Goal: Task Accomplishment & Management: Manage account settings

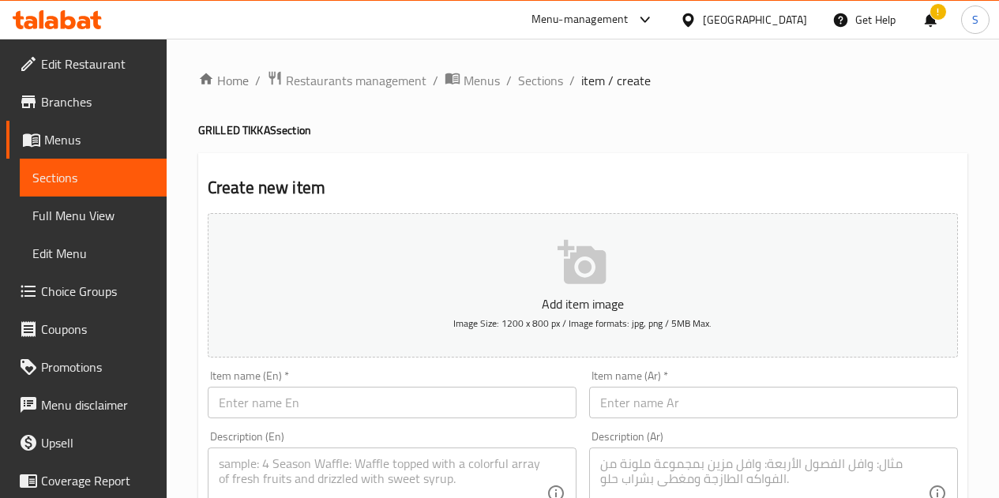
scroll to position [247, 0]
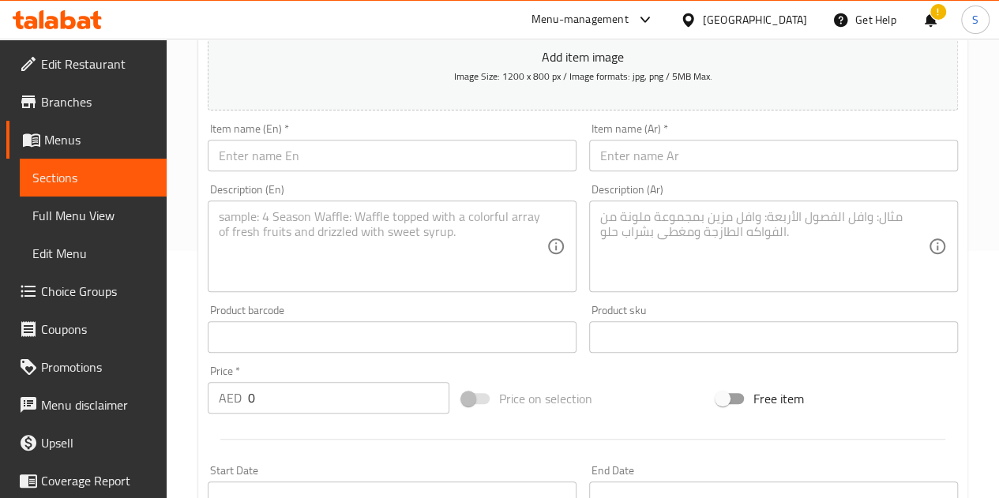
click at [81, 188] on link "Sections" at bounding box center [93, 178] width 147 height 38
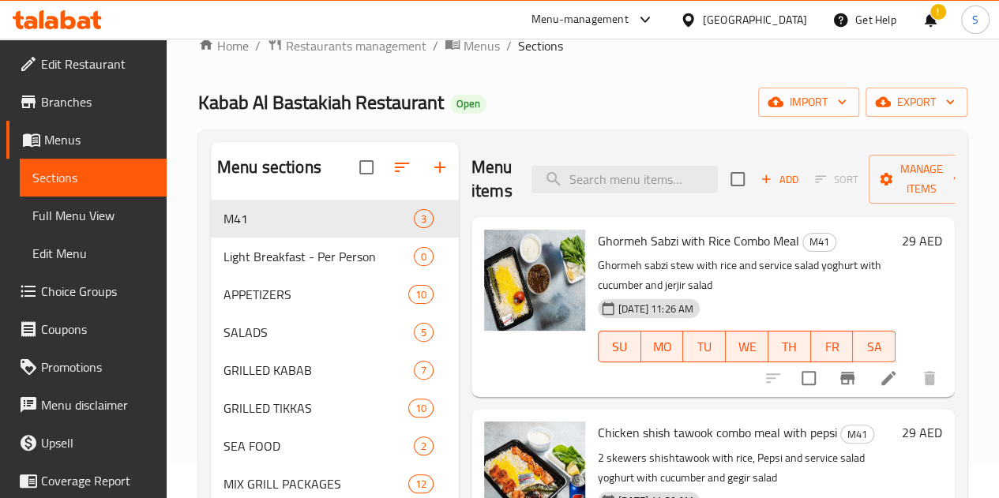
scroll to position [30, 0]
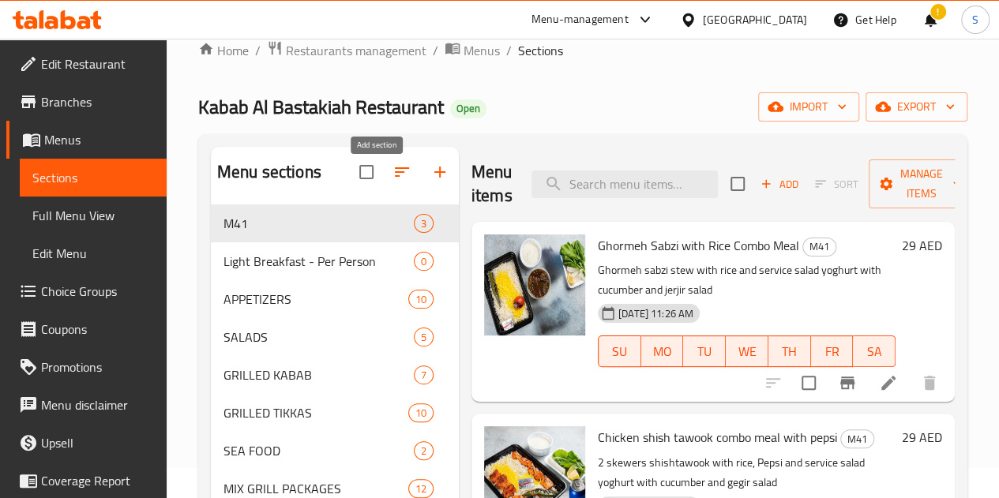
click at [421, 191] on button "button" at bounding box center [440, 172] width 38 height 38
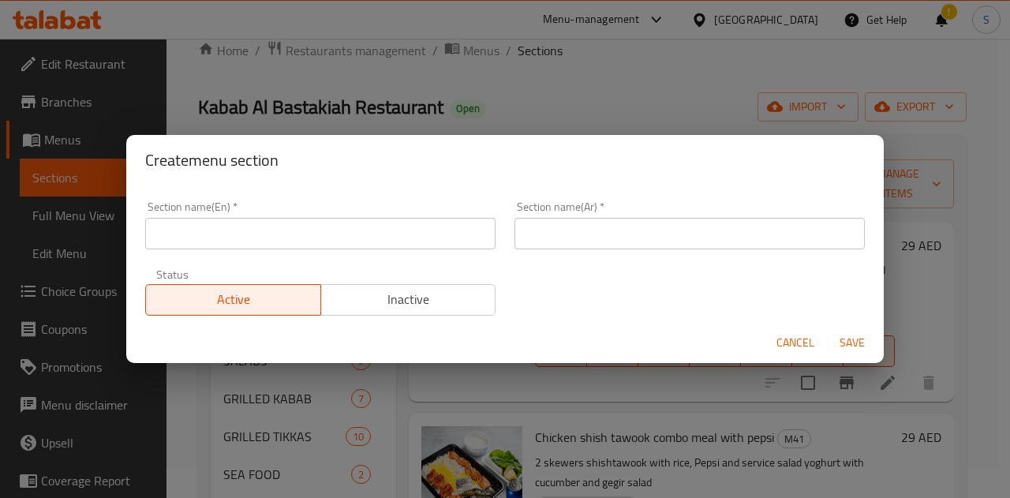
click at [354, 234] on input "text" at bounding box center [320, 234] width 350 height 32
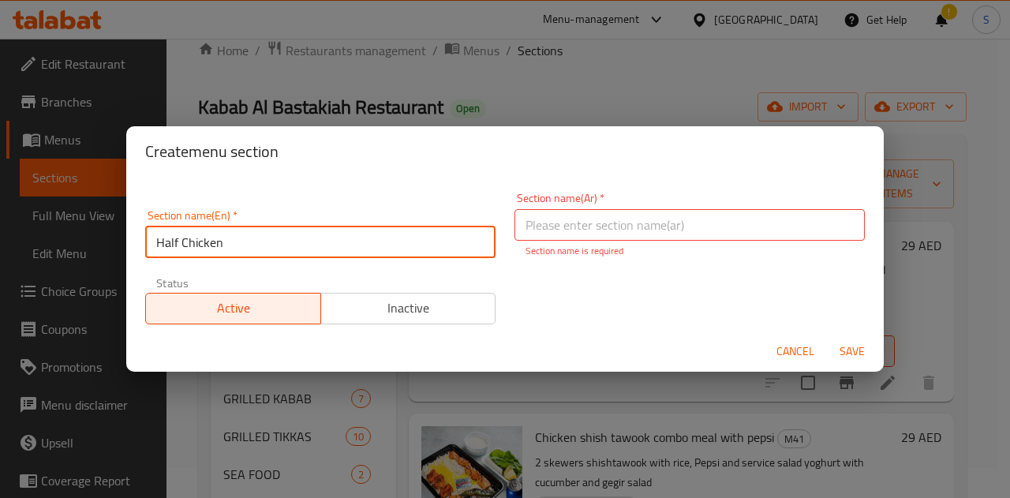
drag, startPoint x: 354, startPoint y: 234, endPoint x: 62, endPoint y: 233, distance: 292.1
click at [62, 233] on div "Create menu section Section name(En)   * Half Chicken Section name(En) * Sectio…" at bounding box center [505, 249] width 1010 height 498
type input "New Items"
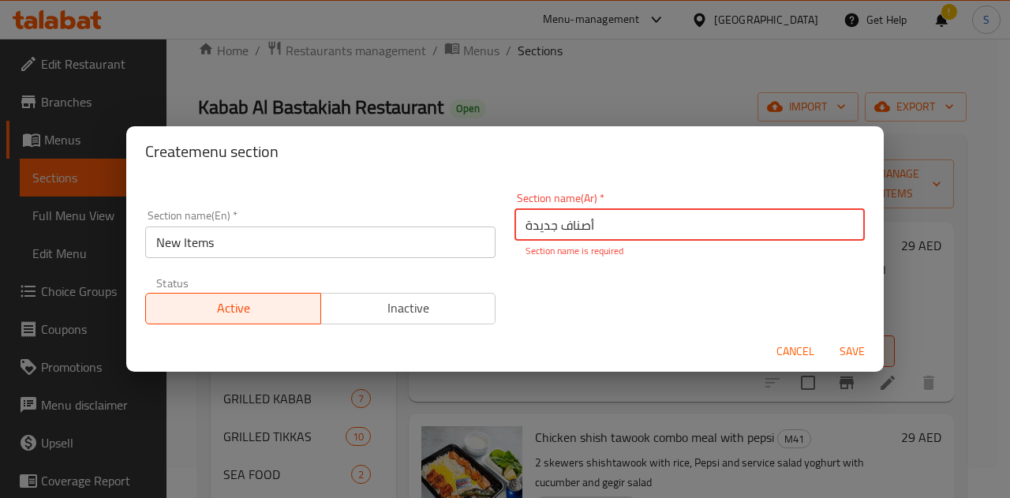
type input "أصناف جديدة"
click at [853, 348] on span "Save" at bounding box center [853, 352] width 38 height 20
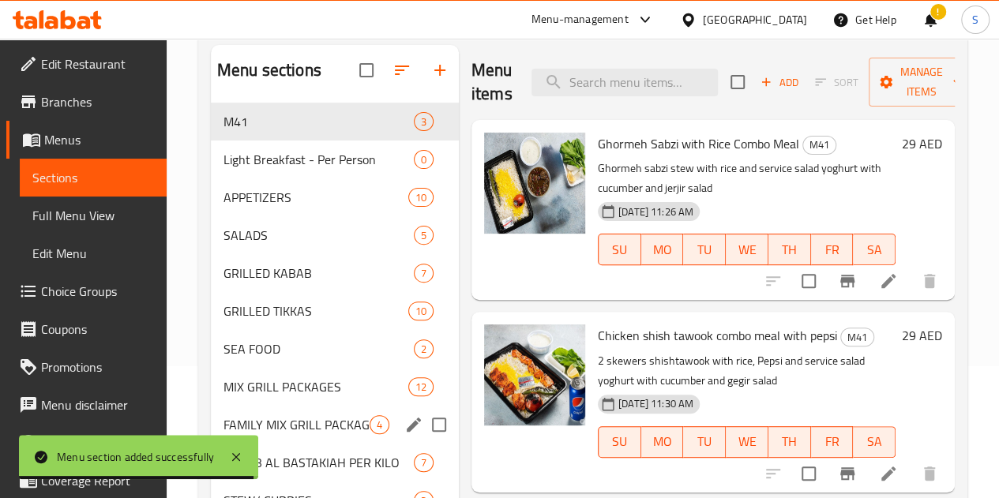
scroll to position [339, 0]
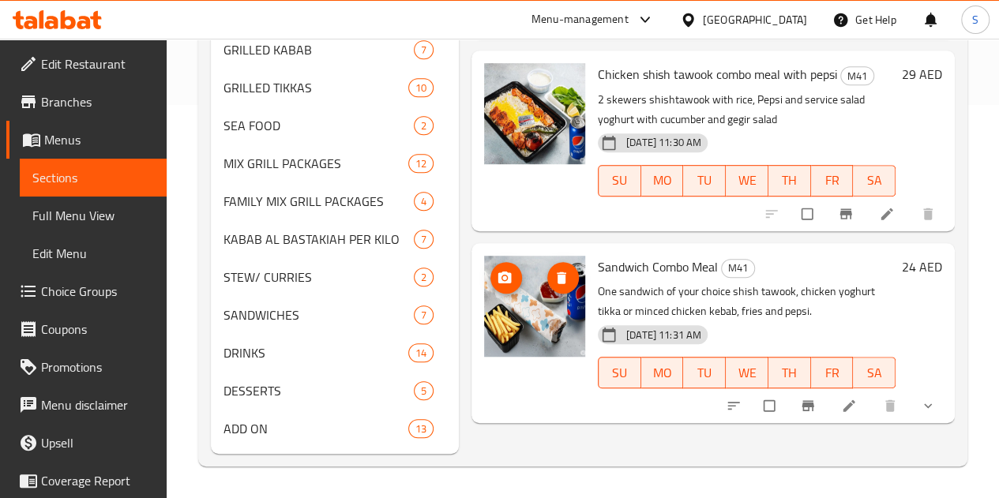
scroll to position [66, 0]
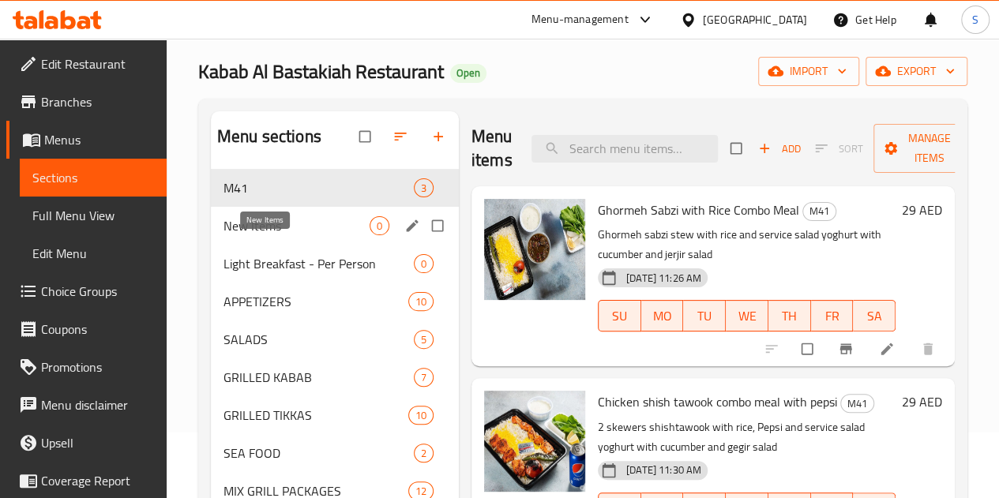
click at [292, 235] on span "New Items" at bounding box center [296, 225] width 146 height 19
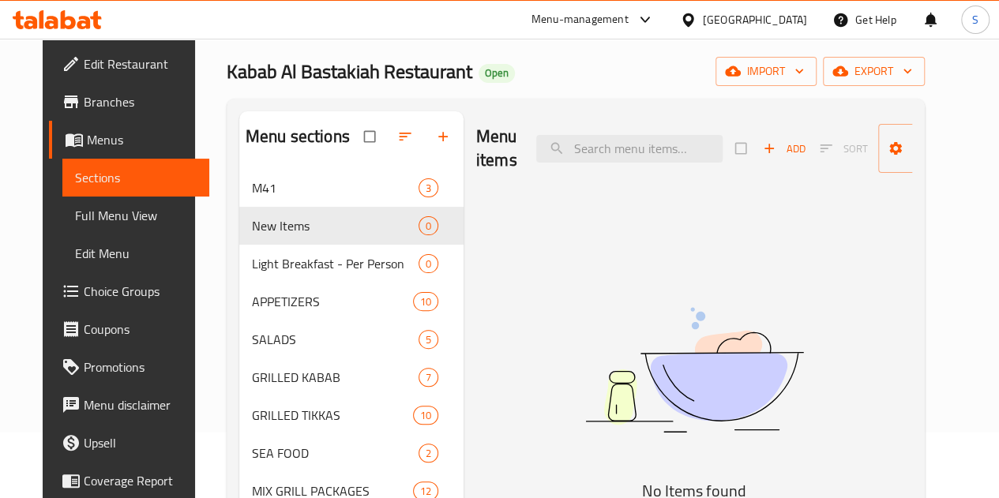
click at [763, 152] on span "Add" at bounding box center [784, 149] width 43 height 18
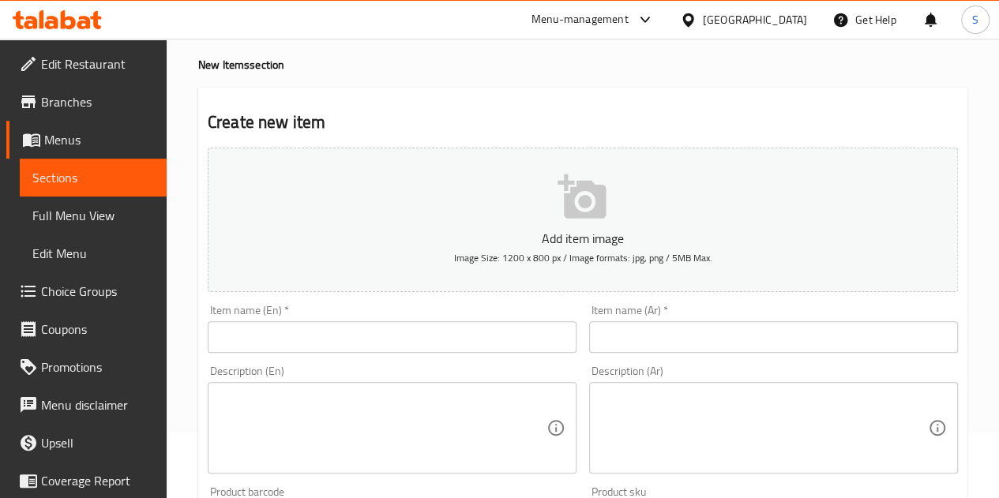
click at [576, 209] on icon "button" at bounding box center [581, 196] width 48 height 44
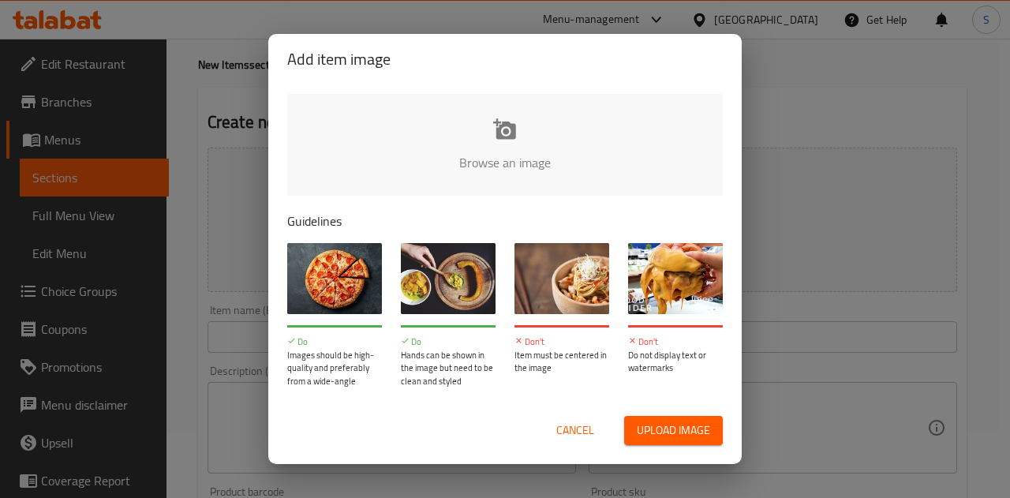
click at [661, 429] on span "Upload image" at bounding box center [673, 431] width 73 height 20
type input "C:\fakepath\WhatsApp Image 2025-09-01 at 5.47.15 PM.jpeg"
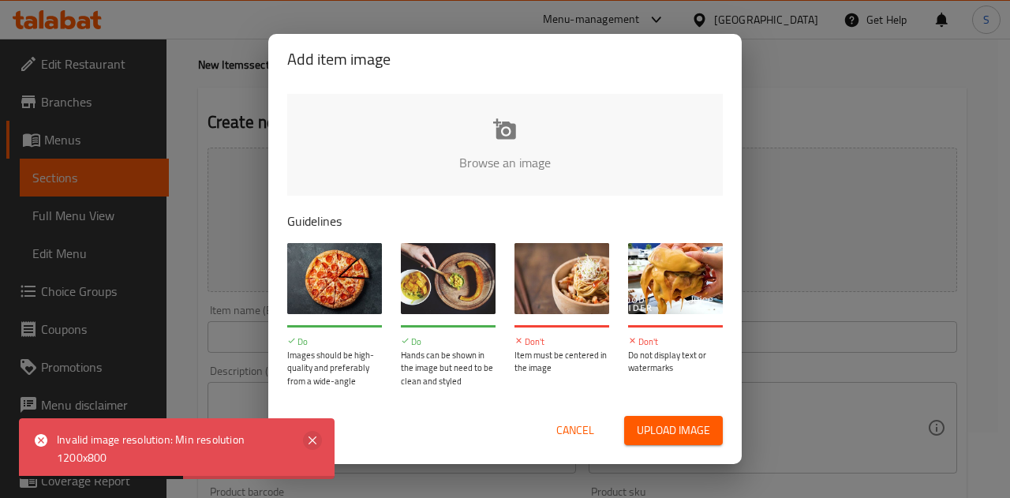
click at [317, 443] on icon at bounding box center [312, 440] width 19 height 19
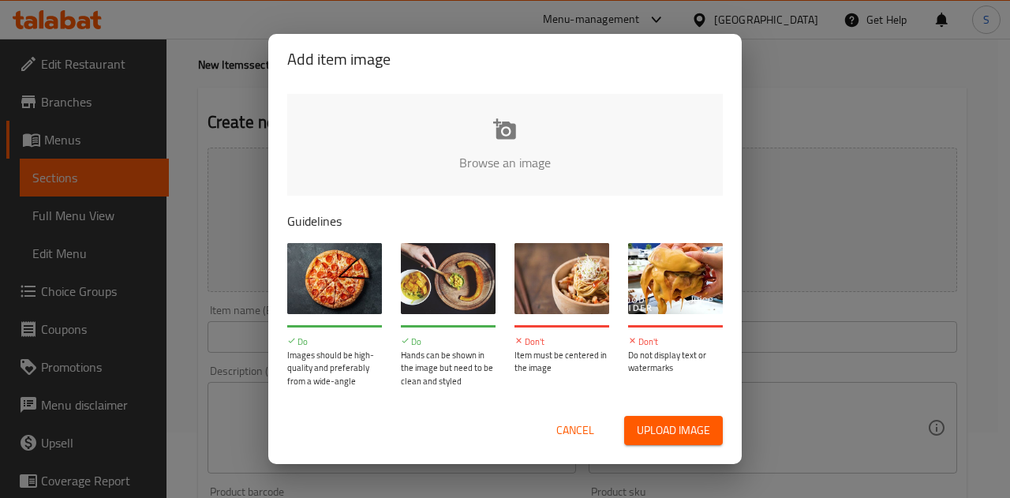
click at [671, 427] on span "Upload image" at bounding box center [673, 431] width 73 height 20
click at [656, 436] on span "Upload image" at bounding box center [673, 431] width 73 height 20
click at [559, 447] on div "Cancel Upload image" at bounding box center [505, 430] width 461 height 54
click at [565, 437] on span "Cancel" at bounding box center [575, 431] width 38 height 20
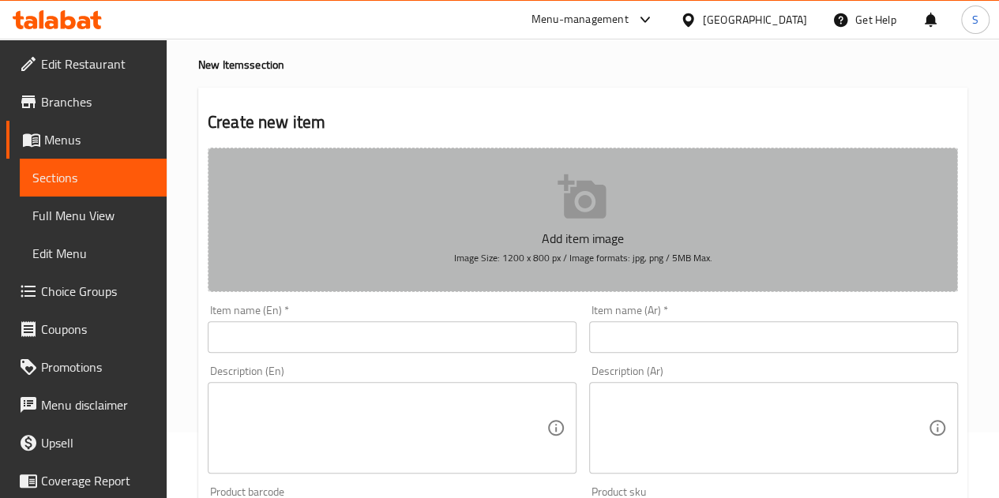
click at [471, 274] on button "Add item image Image Size: 1200 x 800 px / Image formats: jpg, png / 5MB Max." at bounding box center [583, 220] width 750 height 144
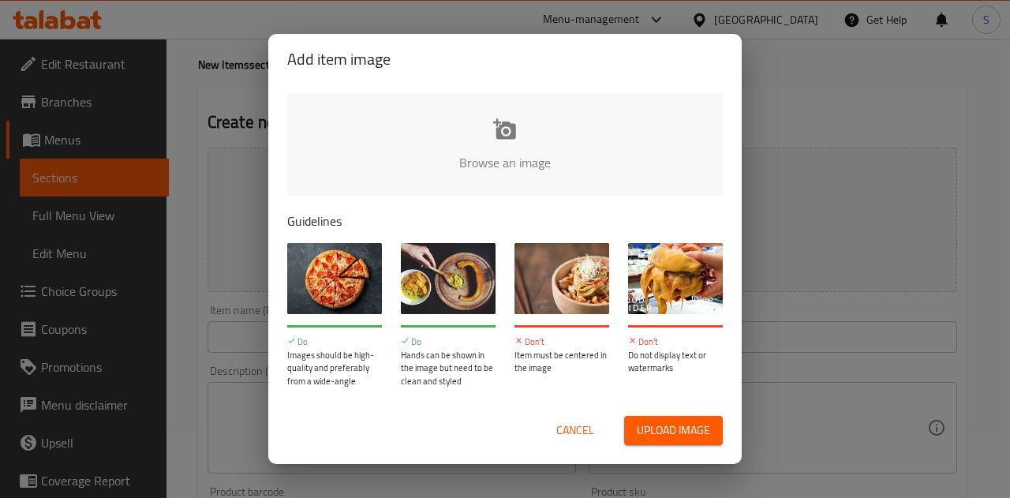
click at [671, 430] on span "Upload image" at bounding box center [673, 431] width 73 height 20
type input "C:\fakepath\1ed.jpg"
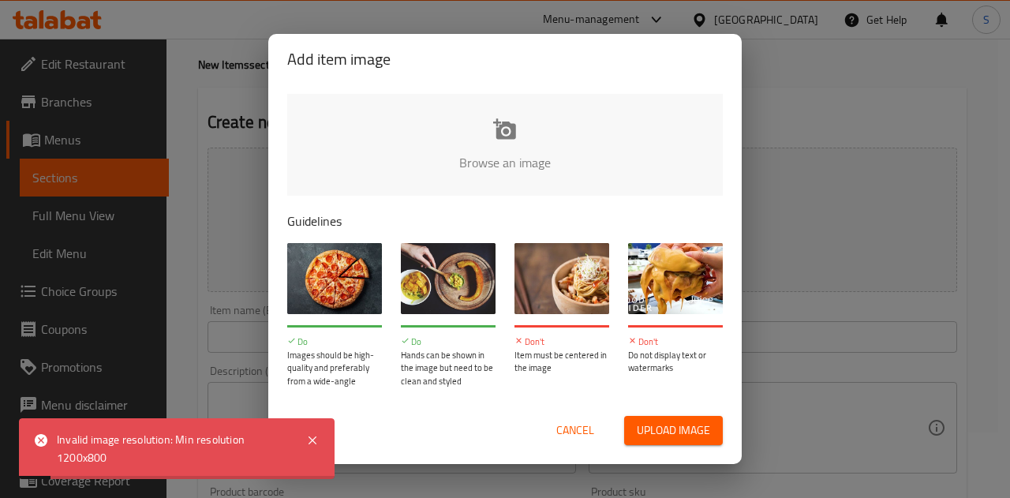
click at [576, 436] on span "Cancel" at bounding box center [575, 431] width 38 height 20
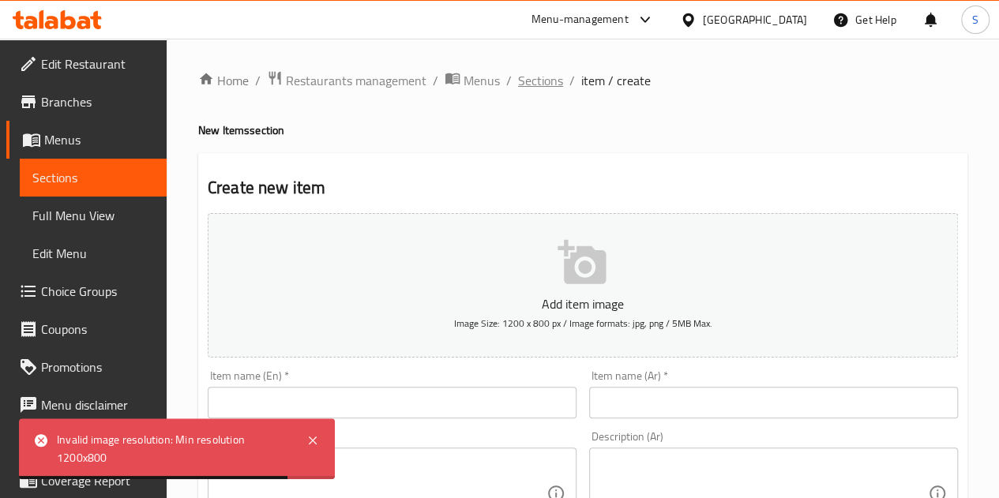
click at [538, 81] on span "Sections" at bounding box center [540, 80] width 45 height 19
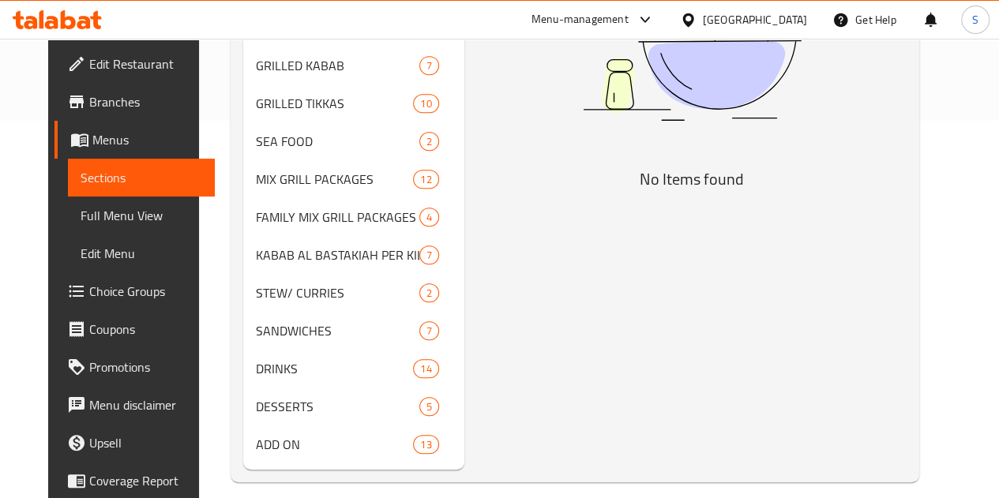
scroll to position [377, 0]
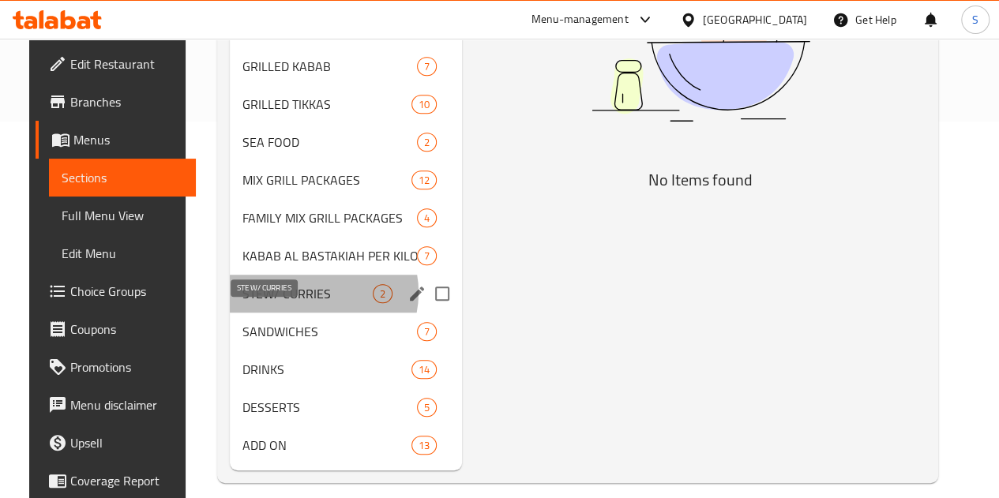
click at [293, 303] on span "STEW/ CURRIES" at bounding box center [307, 293] width 130 height 19
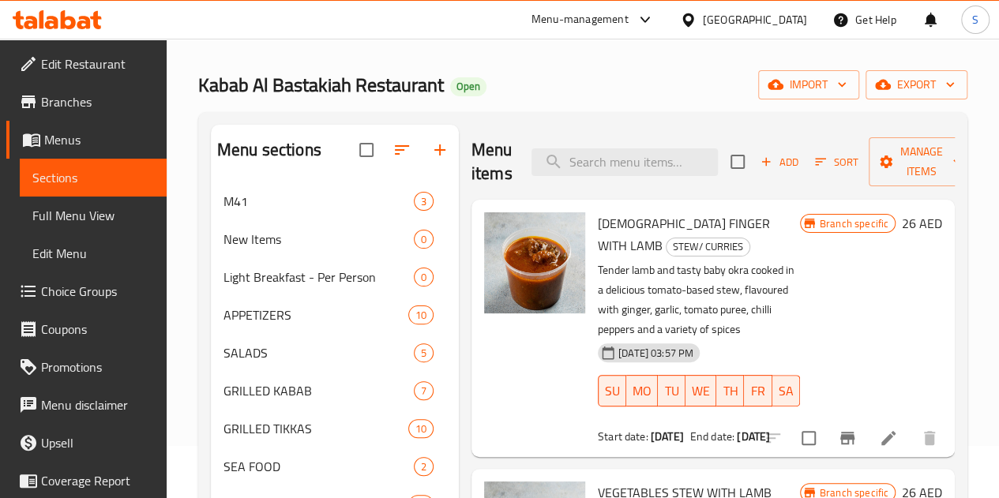
scroll to position [51, 0]
click at [758, 158] on span "Add" at bounding box center [779, 163] width 43 height 18
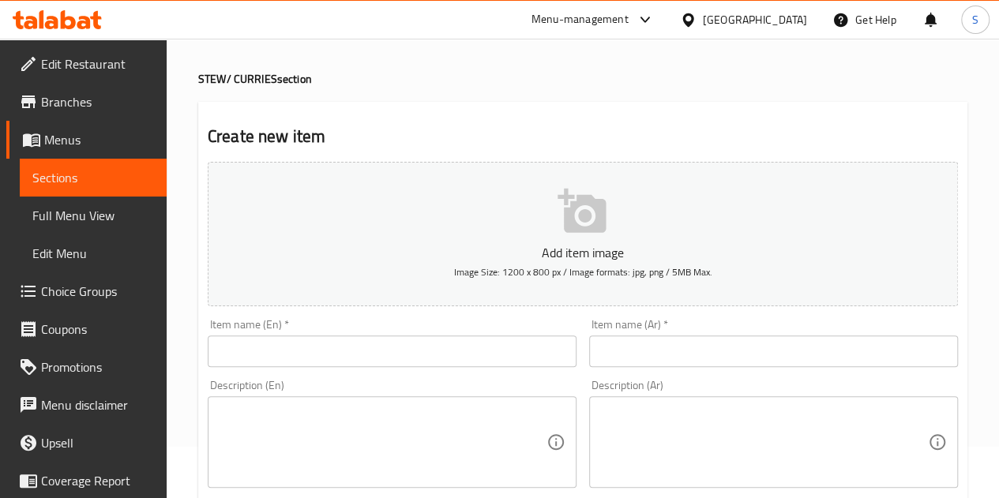
click at [276, 344] on input "text" at bounding box center [392, 351] width 369 height 32
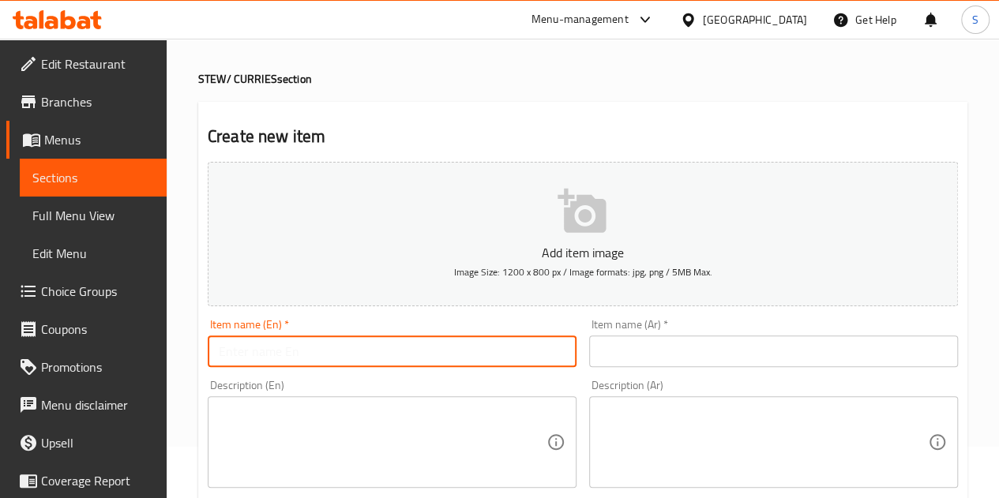
paste input "Zereshk polo ba morgh"
type input "Zereshk polo ba morgh"
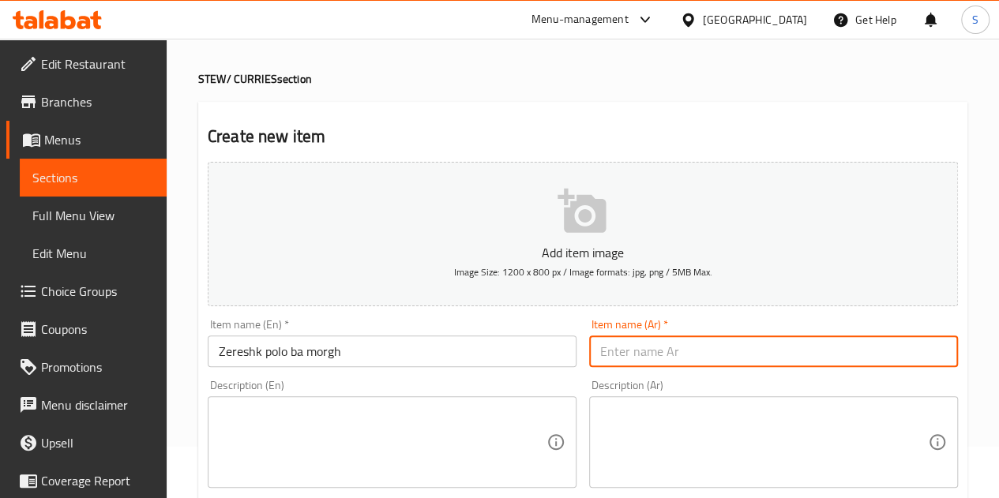
click at [662, 355] on input "text" at bounding box center [773, 351] width 369 height 32
paste input "زرشك بلو مع دجاج"
type input "زرشك بلو مع دجاج"
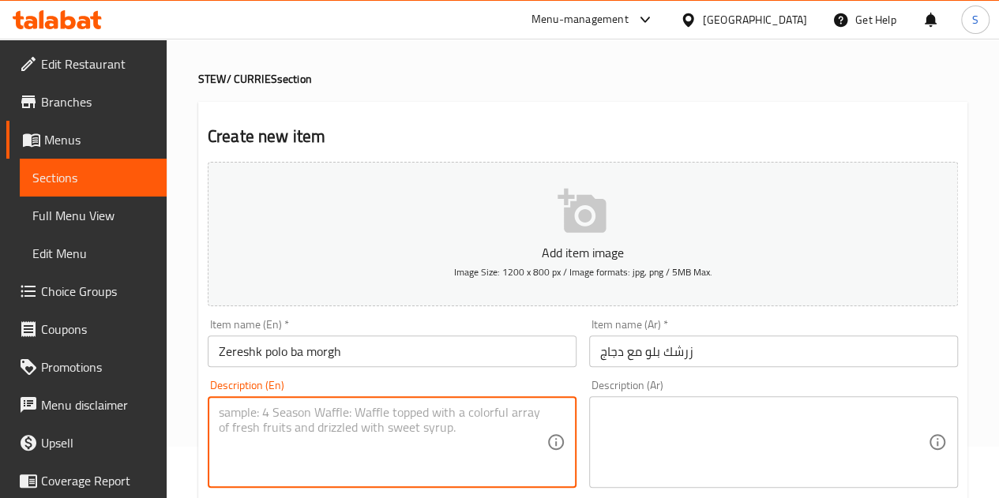
click at [287, 433] on textarea at bounding box center [383, 442] width 328 height 75
paste textarea "Half chicken served with rice and Pomegranate"
type textarea "Half chicken served with rice and Pomegranate"
click at [663, 421] on textarea at bounding box center [764, 442] width 328 height 75
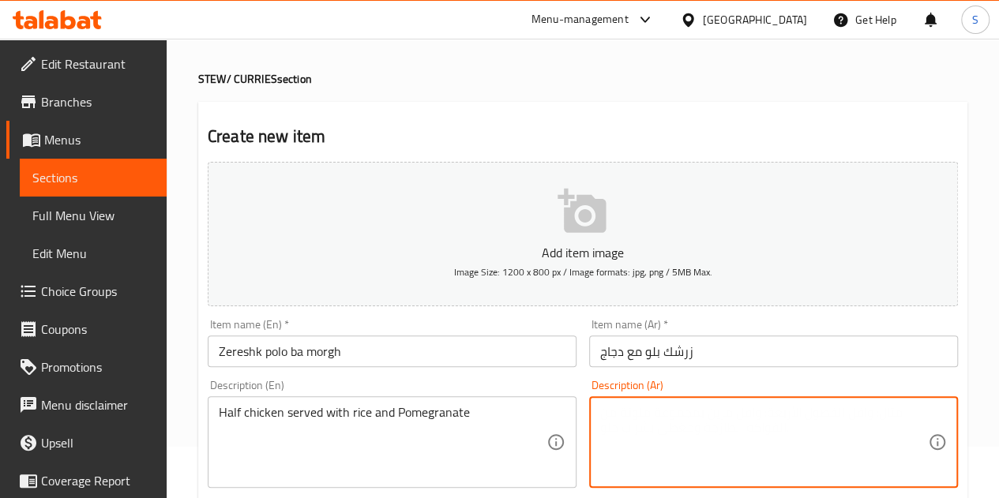
paste textarea "نصف دجاجة تُقدم مع الرز والرمان"
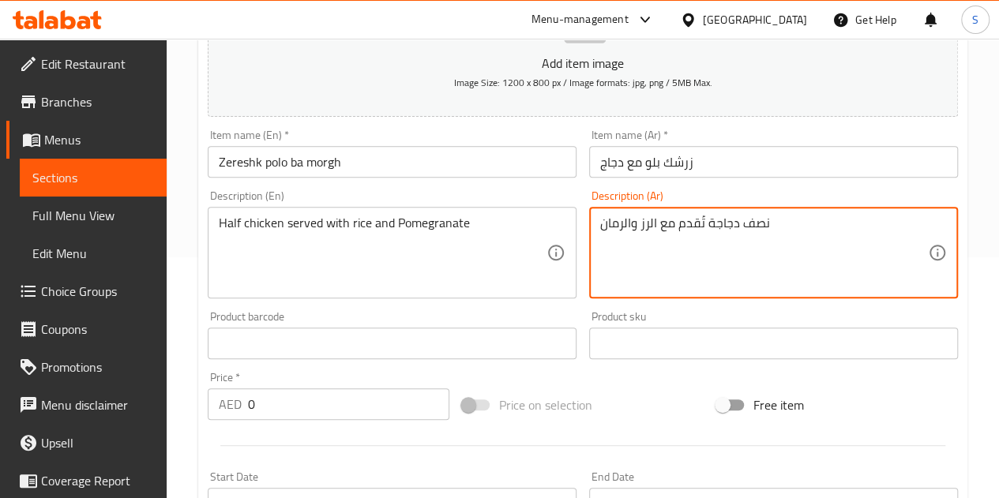
scroll to position [242, 0]
type textarea "نصف دجاجة تُقدم مع الرز والرمان"
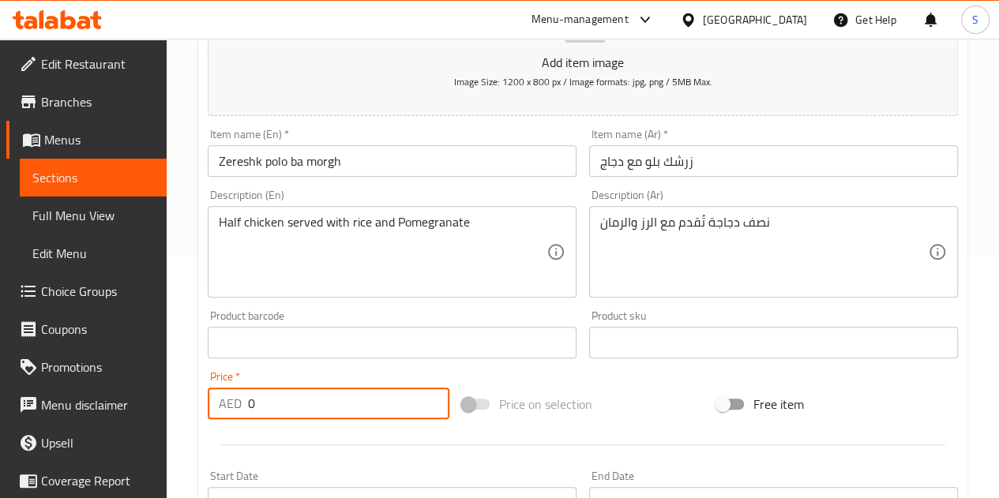
click at [302, 399] on input "0" at bounding box center [348, 404] width 201 height 32
paste input "42"
type input "42"
click at [427, 446] on div at bounding box center [582, 444] width 763 height 39
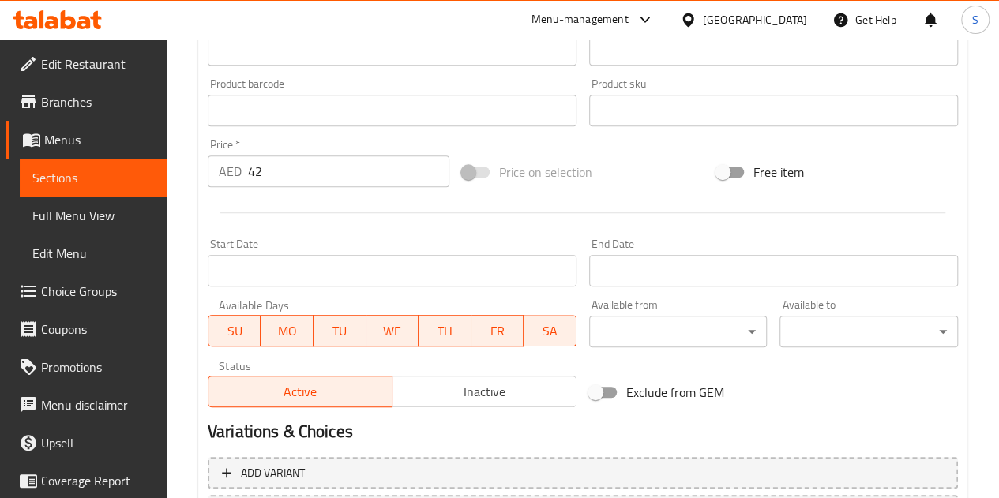
scroll to position [616, 0]
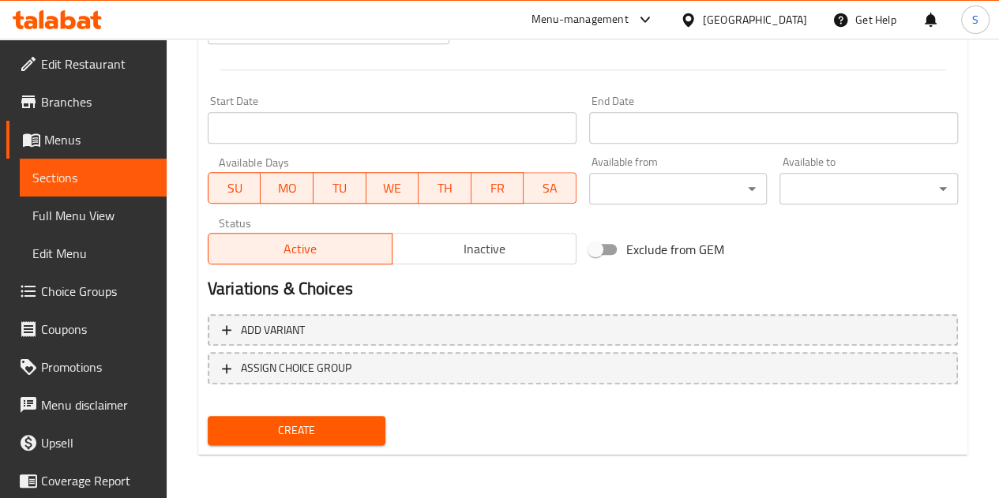
click at [317, 424] on span "Create" at bounding box center [296, 431] width 153 height 20
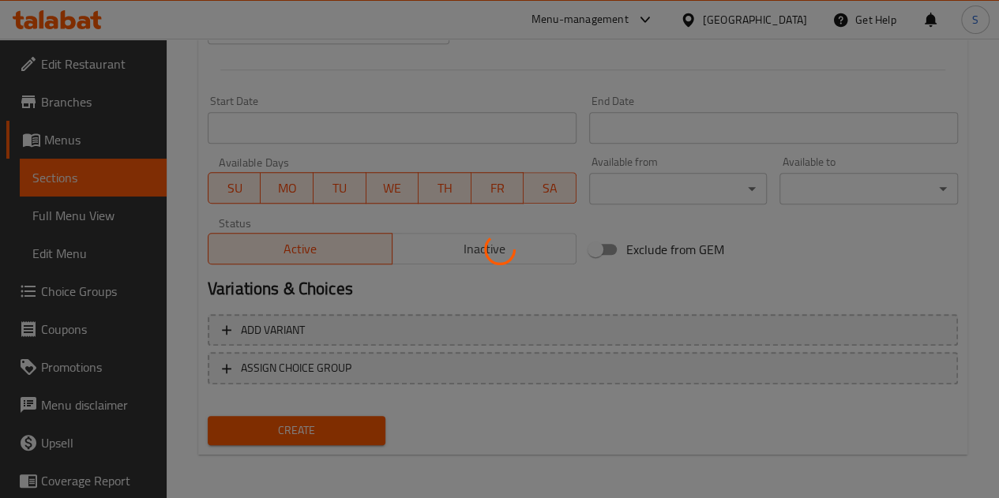
type input "0"
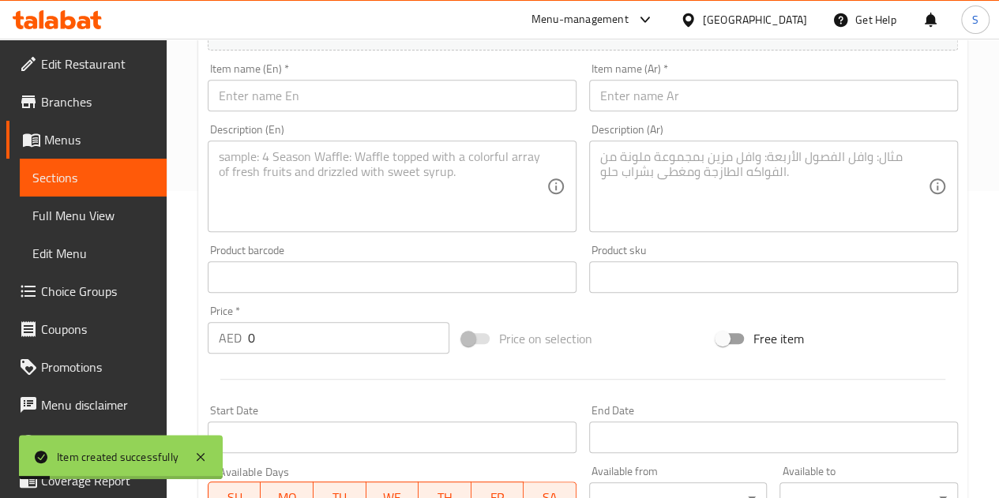
scroll to position [0, 0]
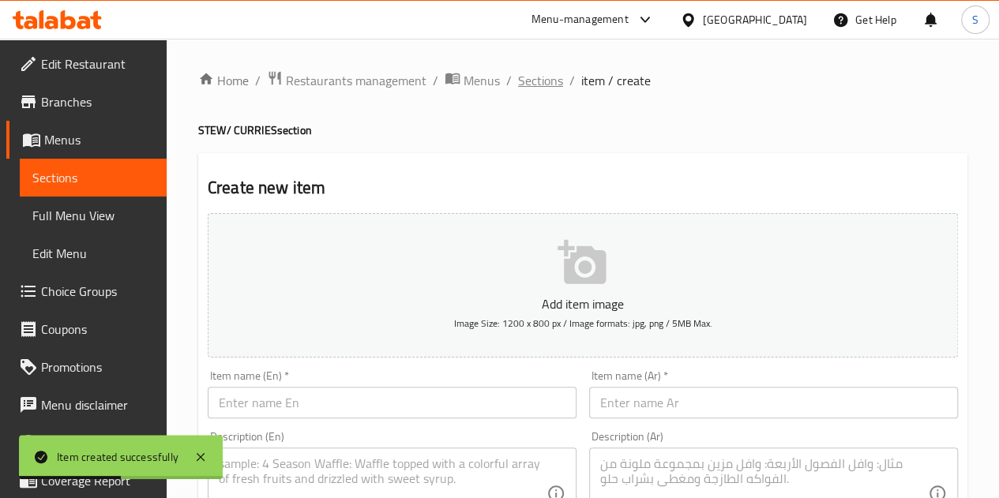
click at [559, 78] on span "Sections" at bounding box center [540, 80] width 45 height 19
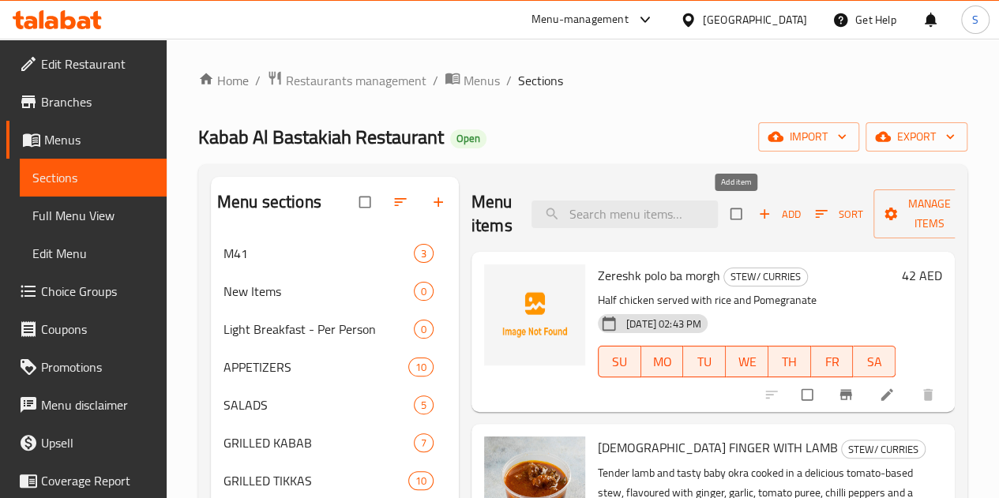
click at [758, 213] on span "Add" at bounding box center [779, 214] width 43 height 18
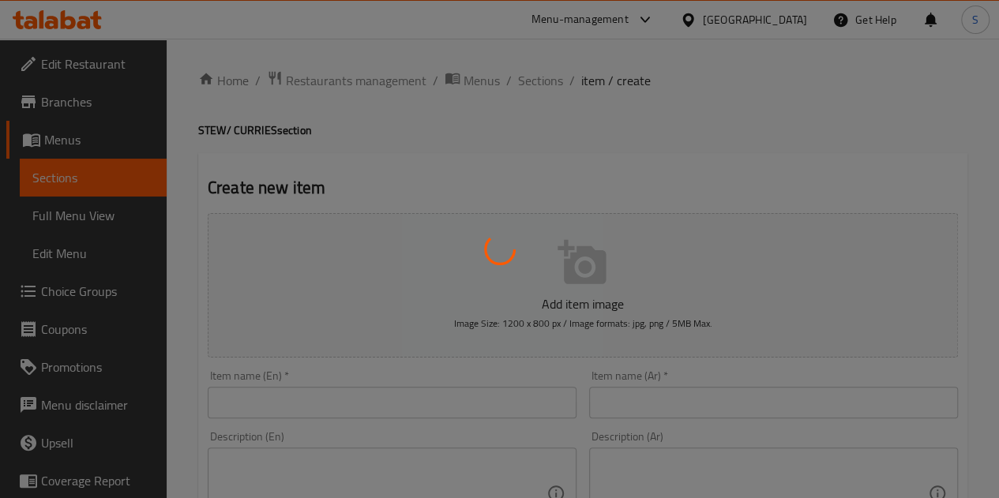
click at [455, 371] on div at bounding box center [499, 249] width 999 height 498
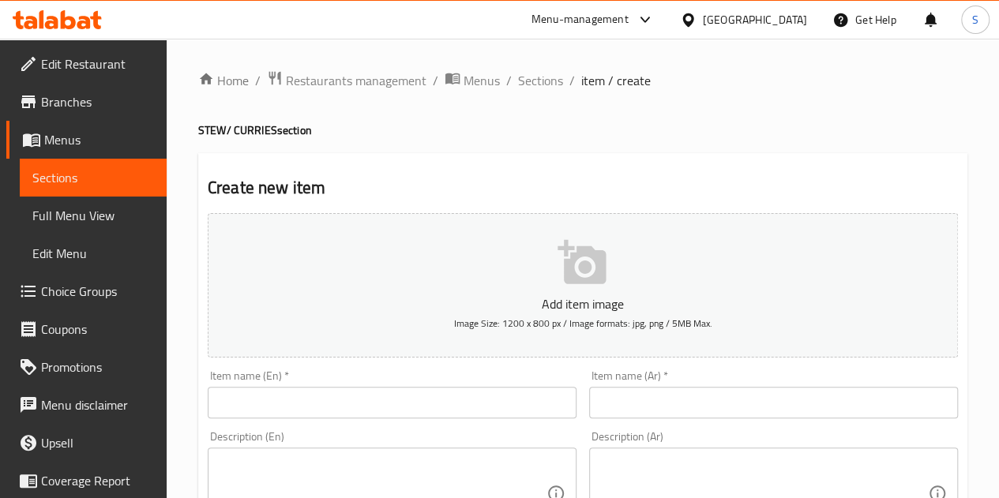
click at [445, 385] on div "Item name (En)   * Item name (En) *" at bounding box center [392, 394] width 369 height 48
click at [437, 394] on input "text" at bounding box center [392, 403] width 369 height 32
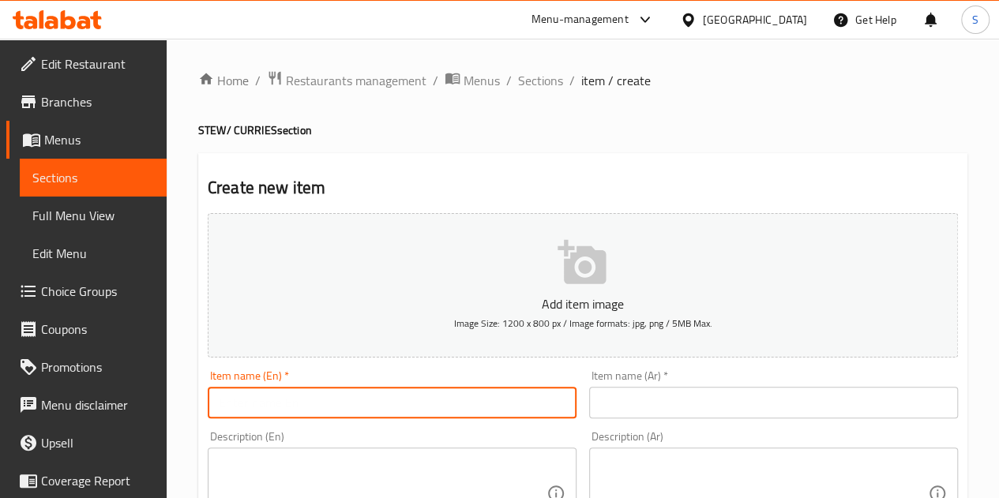
paste input "Chicken goobooli"
click at [273, 406] on input "Chicken goobooli" at bounding box center [392, 403] width 369 height 32
type input "Chicken Goobooli"
click at [701, 392] on input "text" at bounding box center [773, 403] width 369 height 32
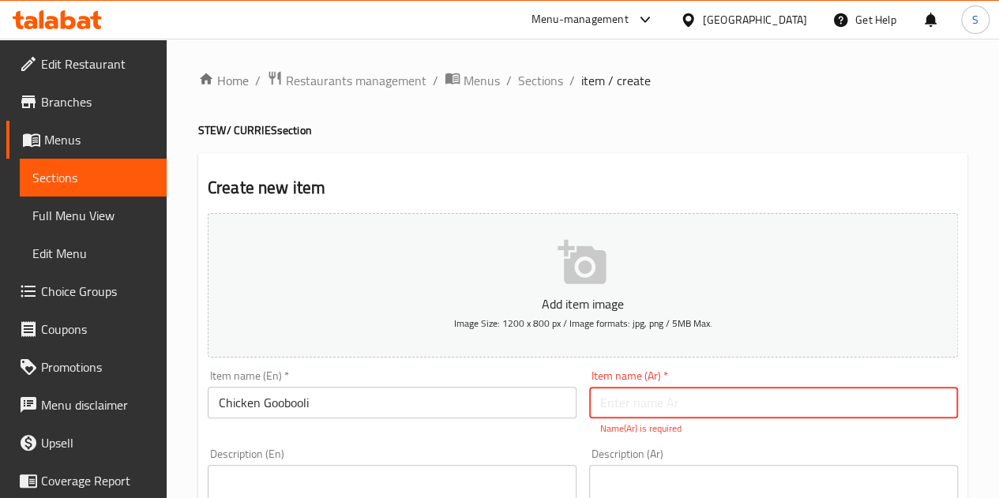
paste input "دجاج غوبولي"
type input "دجاج غوبولي"
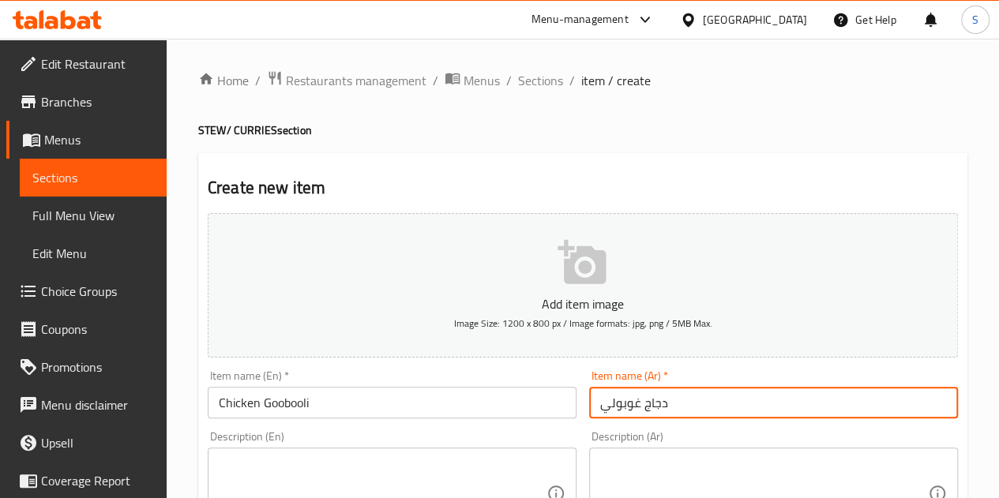
click at [329, 478] on textarea at bounding box center [383, 493] width 328 height 75
paste textarea "half chicken served with Hashimi spices and rice"
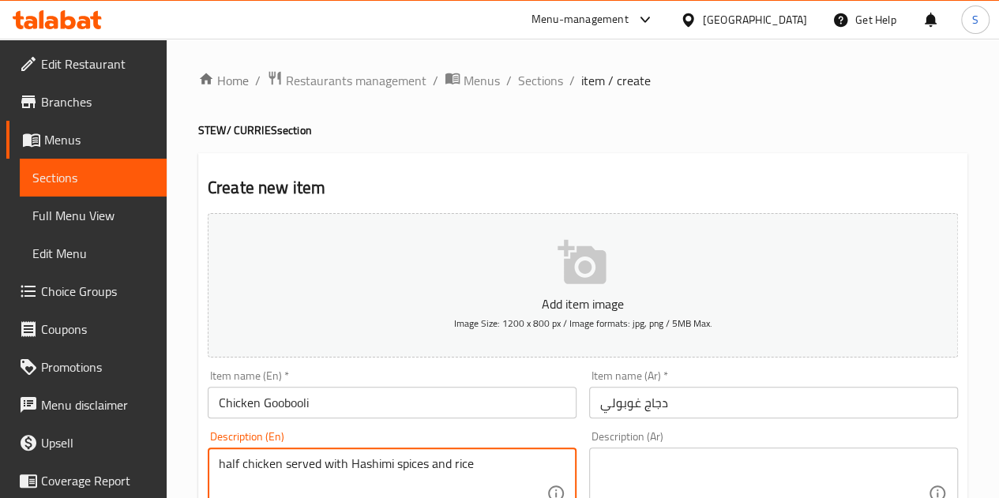
type textarea "half chicken served with Hashimi spices and rice"
click at [614, 459] on textarea at bounding box center [764, 493] width 328 height 75
paste textarea "نصف دجاجة تُقدم مع الرز [PERSON_NAME] بهارات"
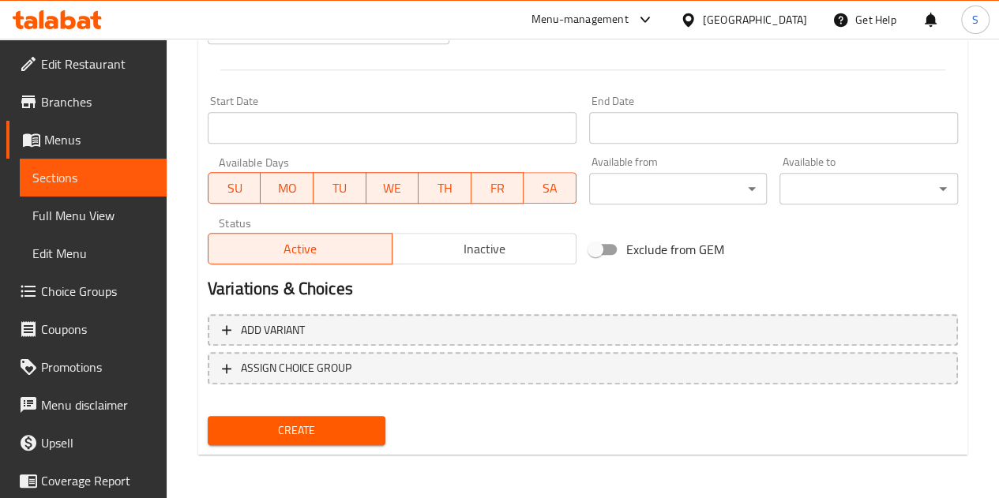
scroll to position [487, 0]
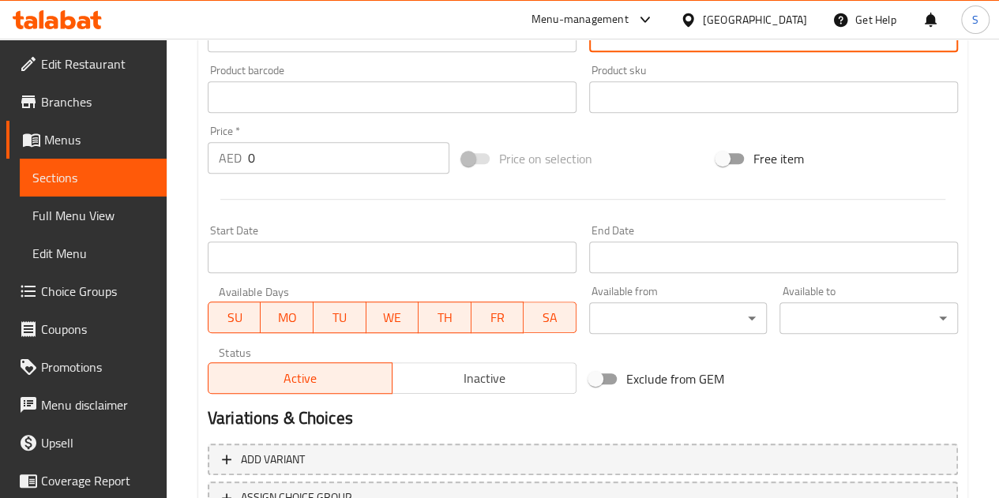
type textarea "نصف دجاجة تُقدم مع الرز [PERSON_NAME] بهارات"
click at [265, 167] on input "0" at bounding box center [348, 158] width 201 height 32
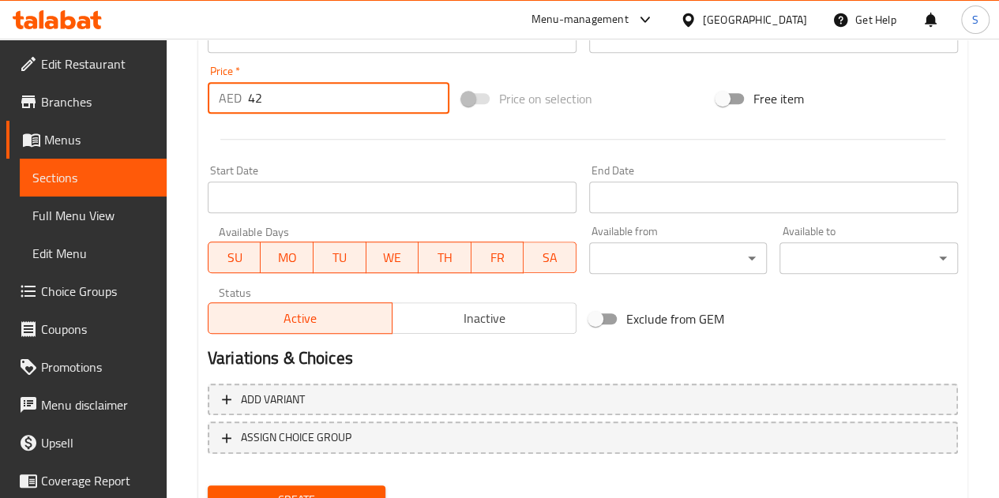
scroll to position [616, 0]
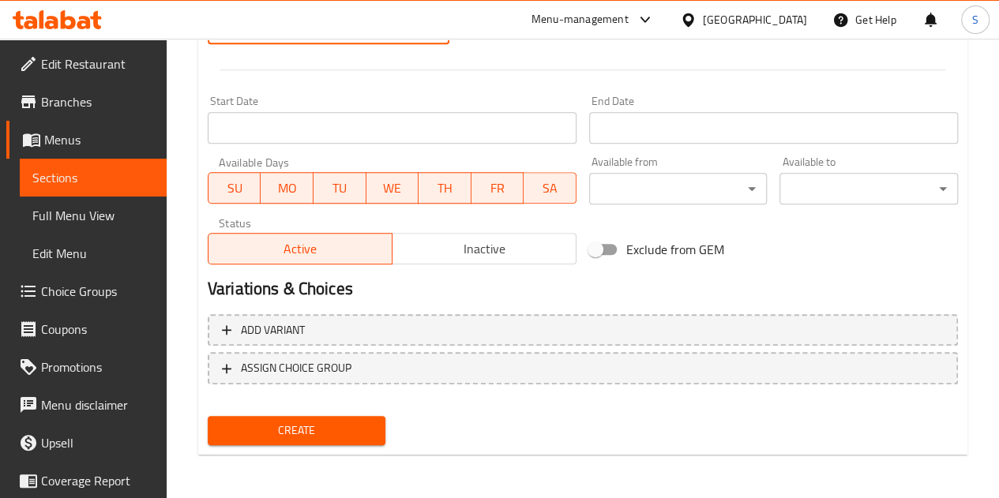
type input "42"
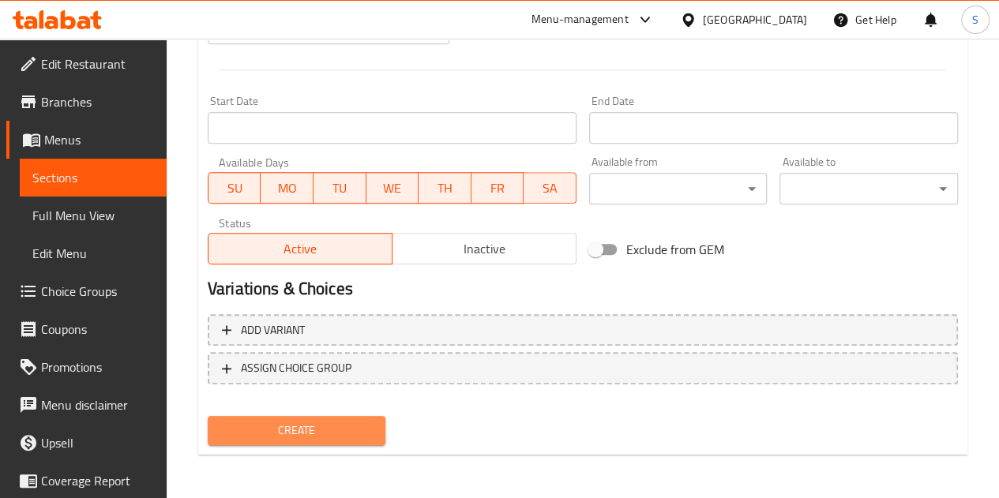
click at [290, 428] on span "Create" at bounding box center [296, 431] width 153 height 20
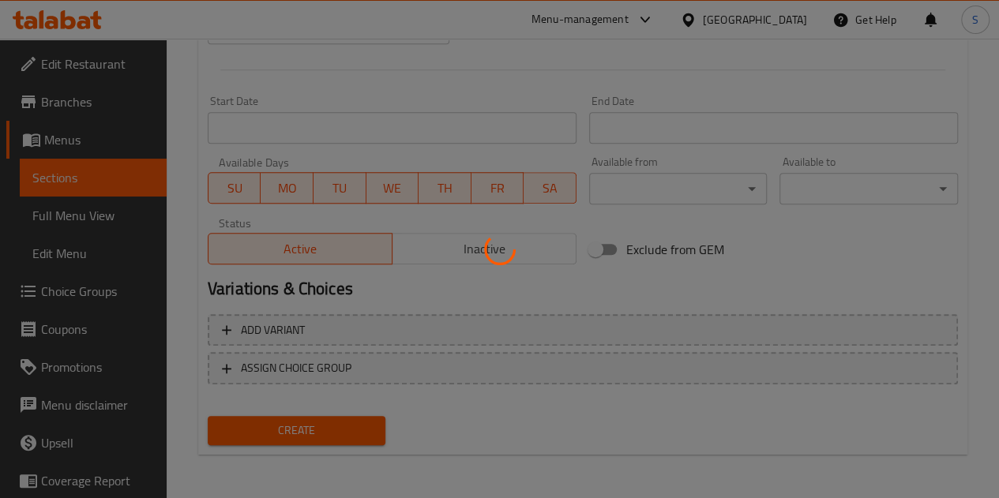
type input "0"
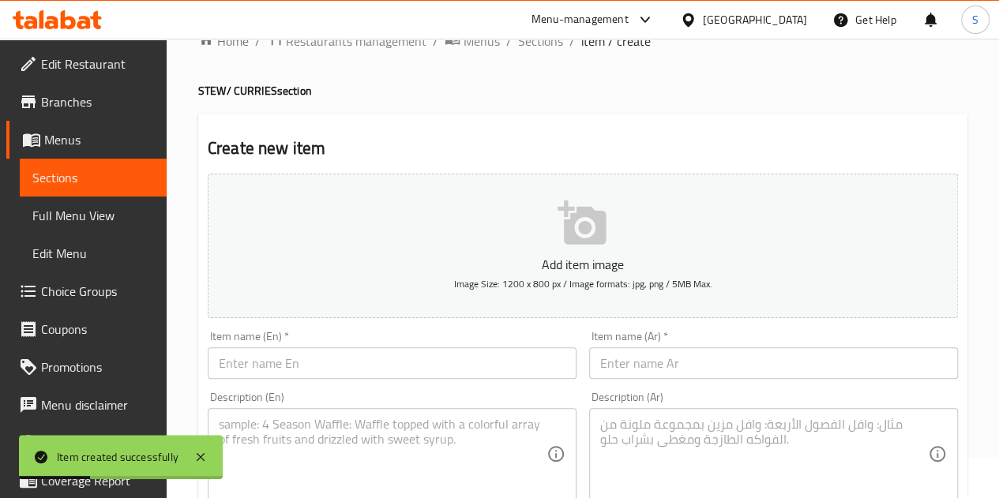
scroll to position [0, 0]
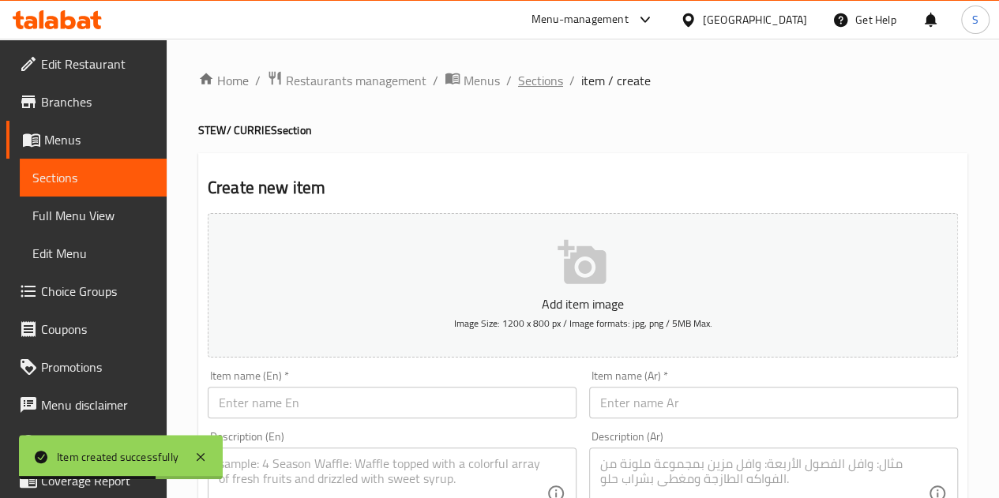
click at [537, 80] on span "Sections" at bounding box center [540, 80] width 45 height 19
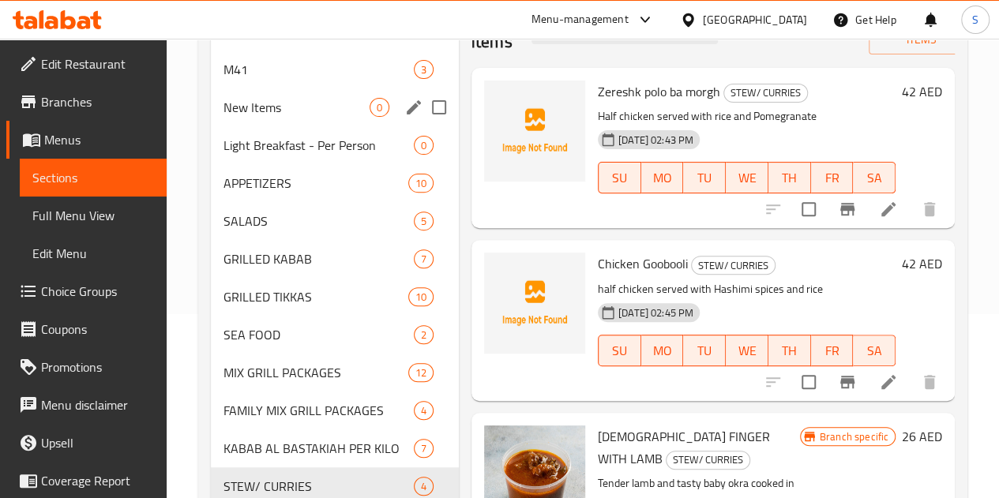
scroll to position [185, 0]
click at [263, 305] on span "GRILLED TIKKAS" at bounding box center [293, 296] width 141 height 19
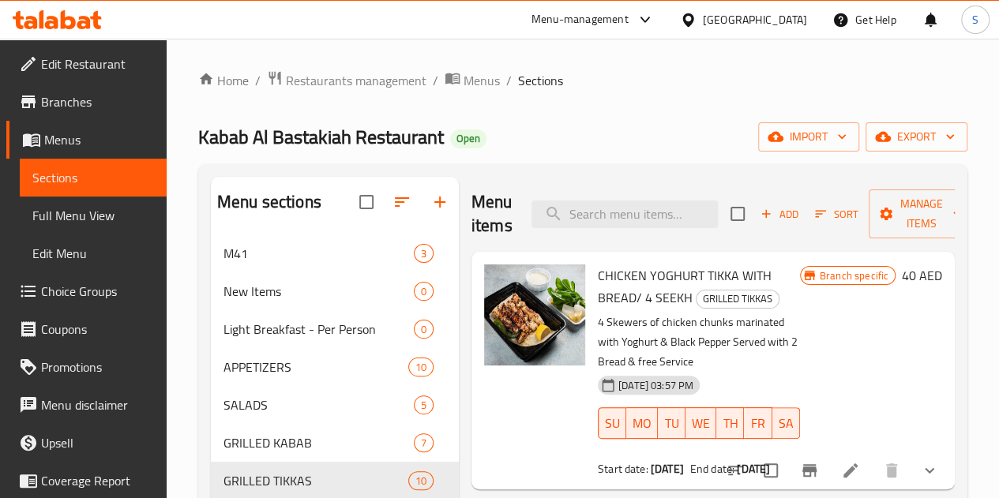
click at [758, 219] on span "Add" at bounding box center [779, 214] width 43 height 18
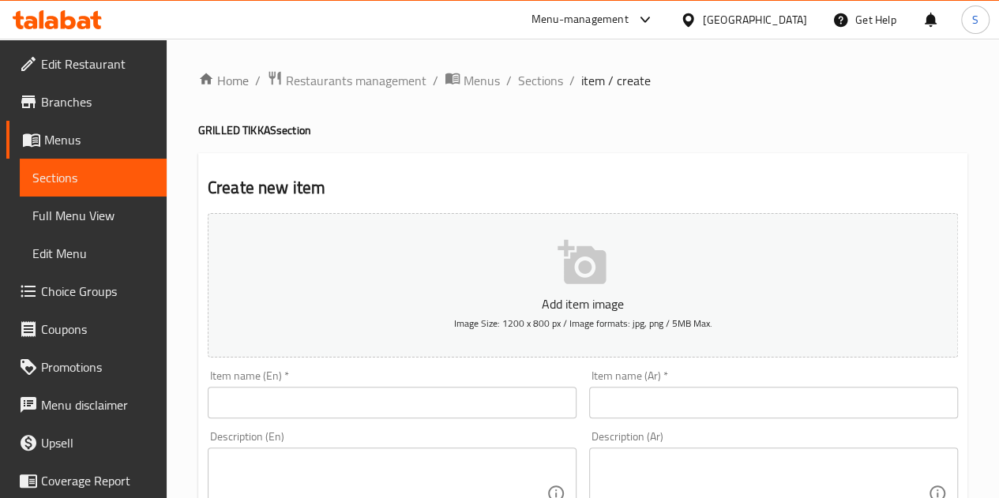
click at [354, 389] on input "text" at bounding box center [392, 403] width 369 height 32
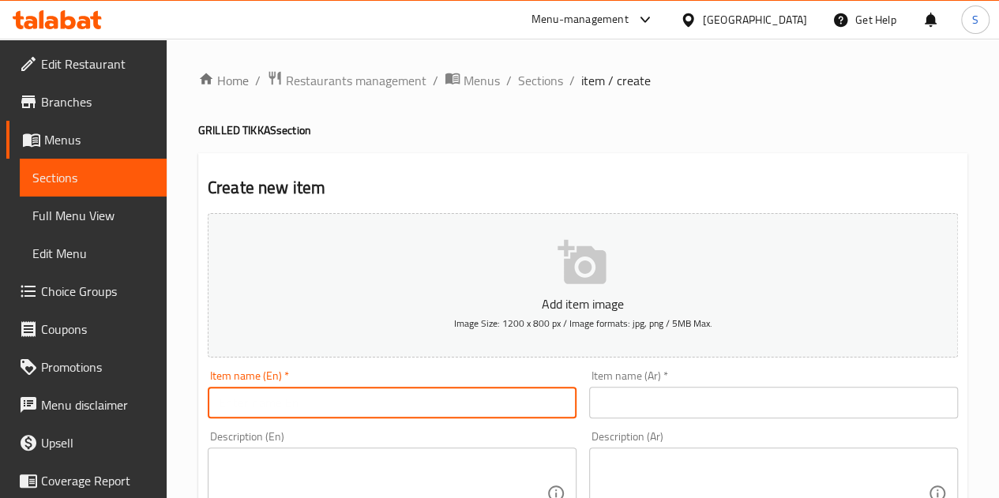
paste input "Royal yoghurt tikka with rice (3 seekh)"
type input "Royal yoghurt tikka with rice (3 seekh)"
click at [597, 413] on input "text" at bounding box center [773, 403] width 369 height 32
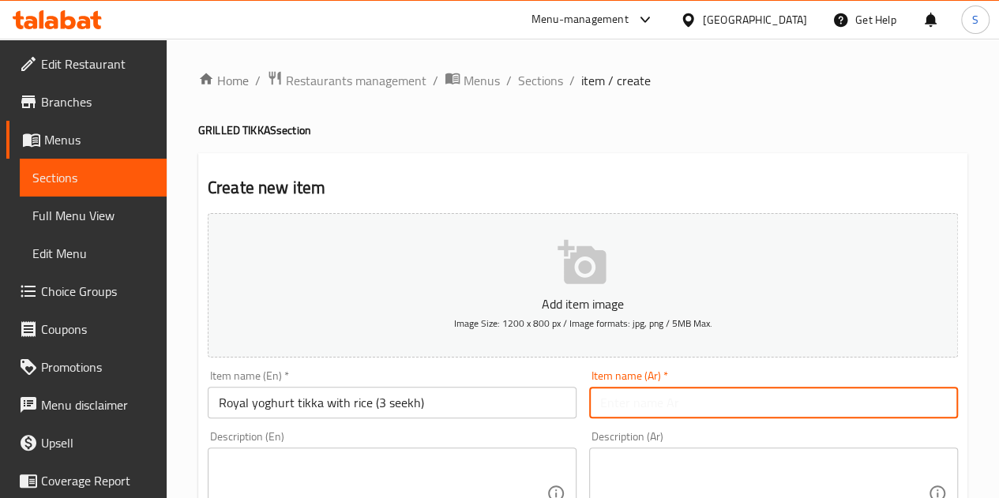
paste input "الملکی تکه لحم بالروب مع الرز"
type input "الملکی تکه لحم بالروب مع الرز"
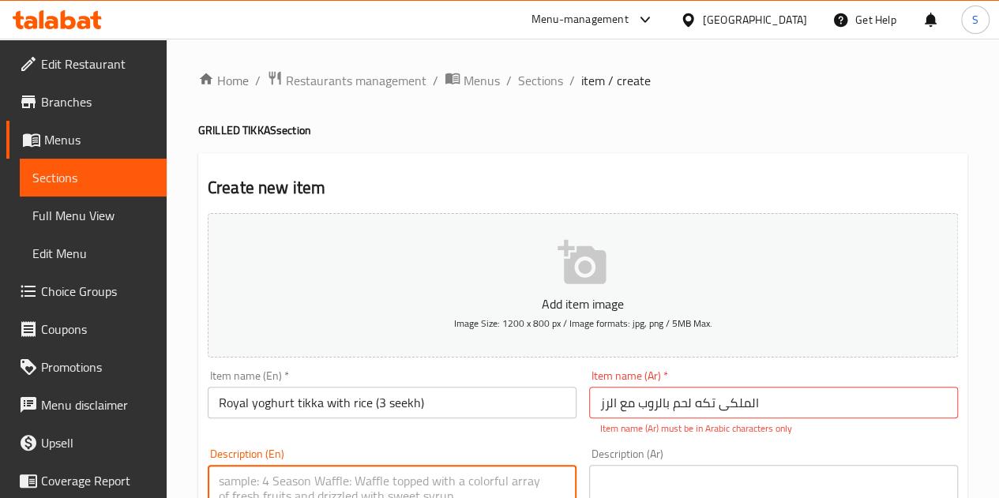
paste textarea "100g tenderloin tikka skewers marinated with black lemon and 25 gram Wagyu fat …"
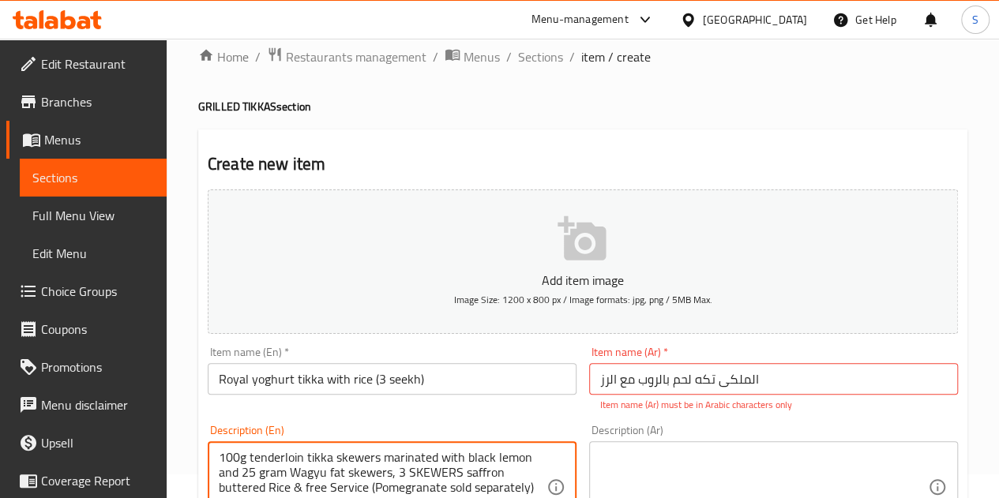
type textarea "100g tenderloin tikka skewers marinated with black lemon and 25 gram Wagyu fat …"
click at [666, 479] on textarea at bounding box center [764, 487] width 328 height 75
paste textarea "١٠٠ غرام من تندرلُوين تِكا المتبل بالزبادي، مع ٢٥ غرام من أسياخ دهن الواغيو"
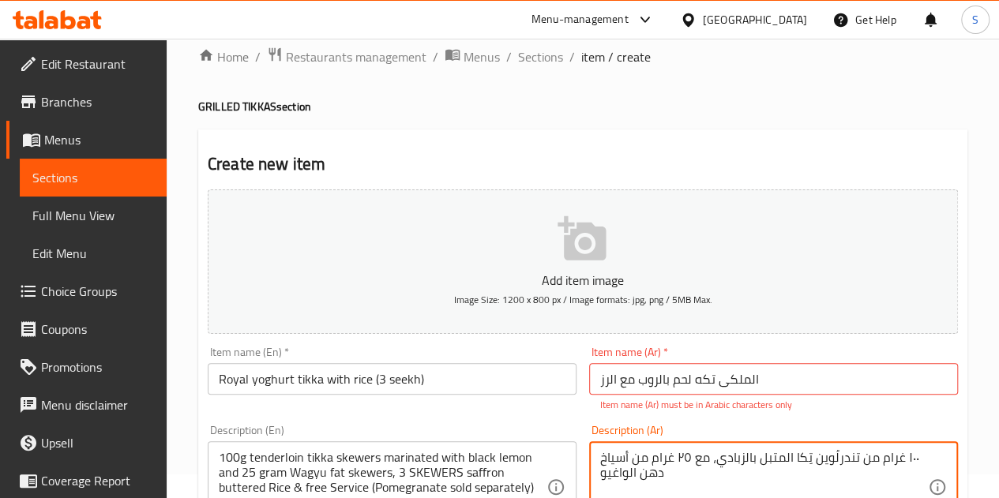
type textarea "١٠٠ غرام من تندرلُوين تِكا المتبل بالزبادي، مع ٢٥ غرام من أسياخ دهن الواغيو"
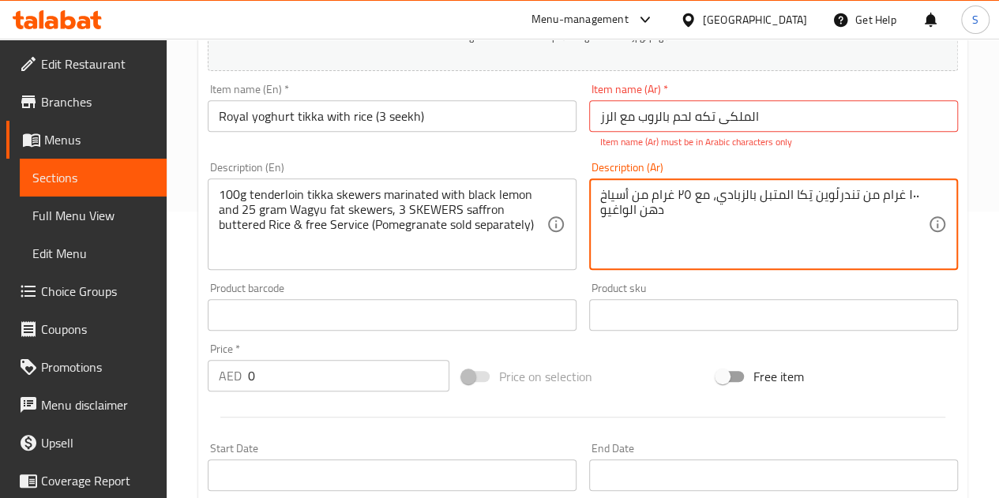
scroll to position [358, 0]
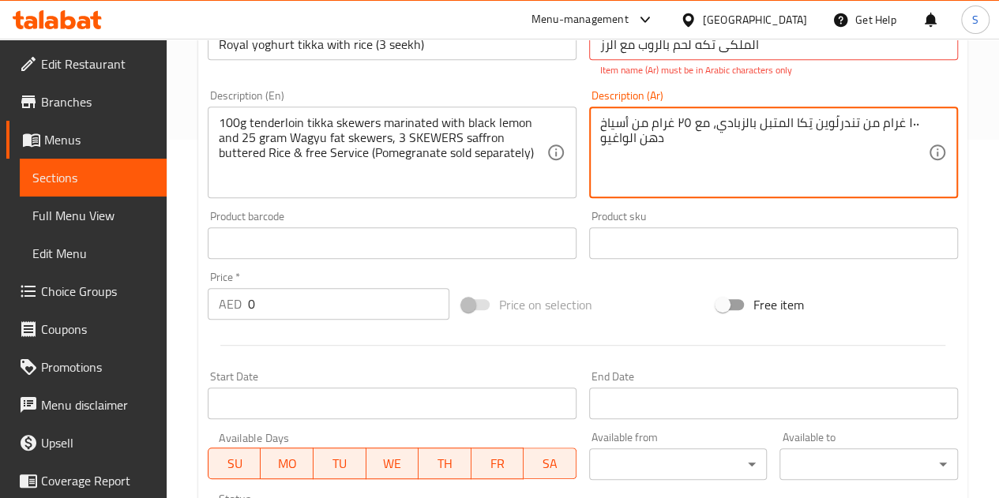
click at [346, 304] on input "0" at bounding box center [348, 304] width 201 height 32
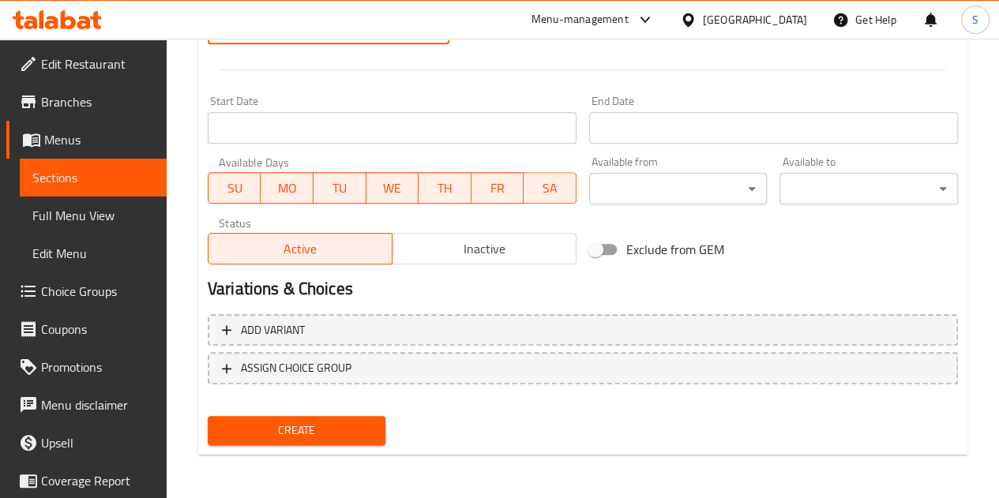
type input "51"
click at [327, 423] on span "Create" at bounding box center [296, 431] width 153 height 20
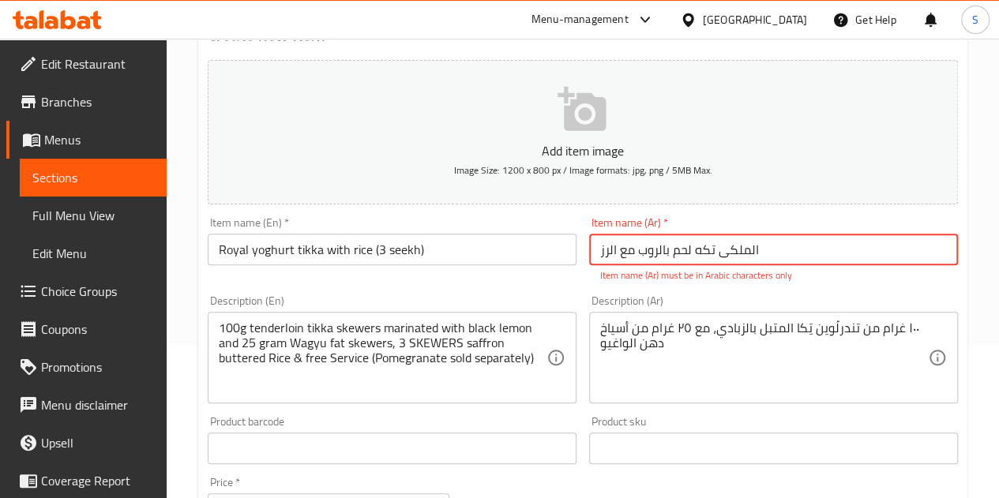
click at [720, 255] on input "الملکی تکه لحم بالروب مع الرز" at bounding box center [773, 250] width 369 height 32
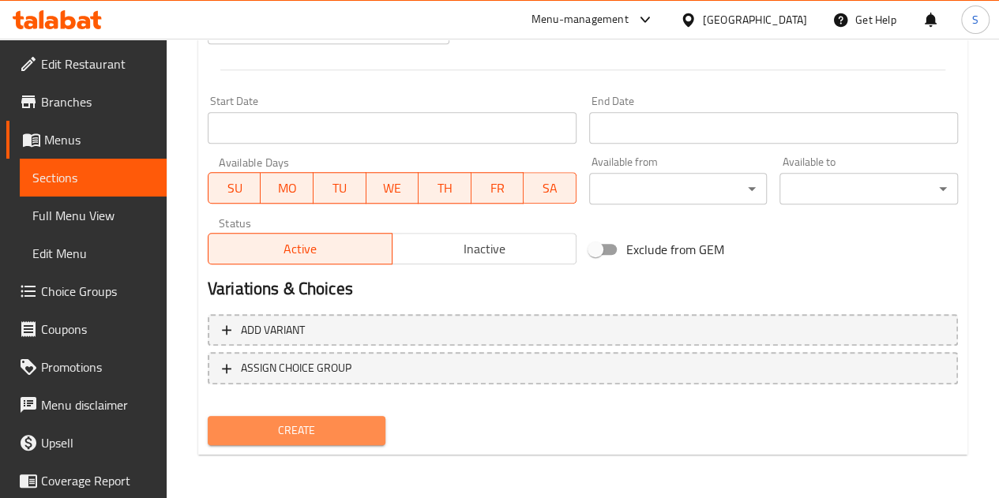
click at [303, 430] on span "Create" at bounding box center [296, 431] width 153 height 20
type input "الملکي تکا لحم بالروب مع الرز"
click at [315, 440] on button "Create" at bounding box center [297, 430] width 178 height 29
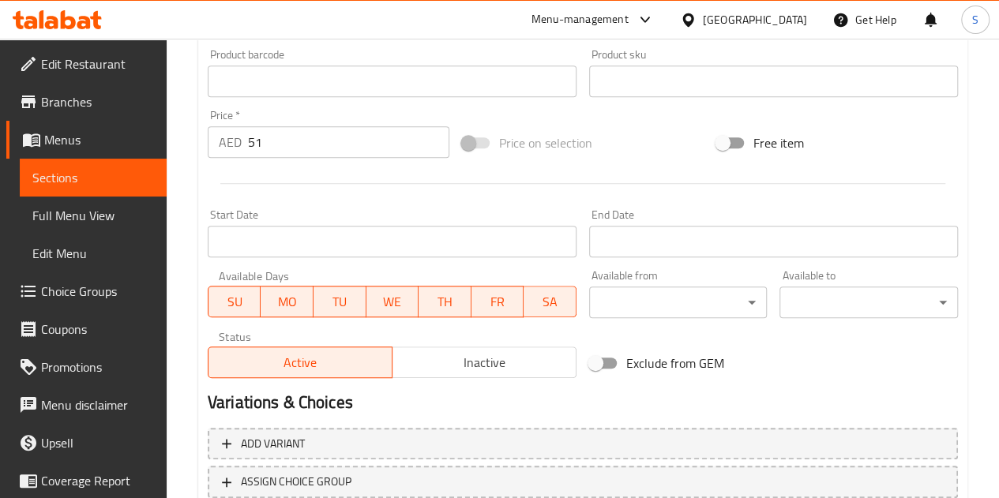
scroll to position [616, 0]
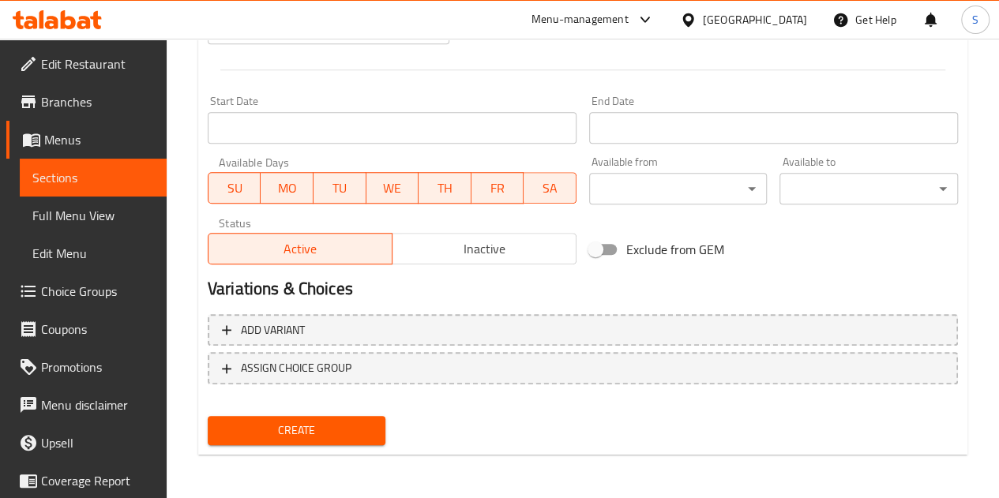
type input "تكا اللحم المكي بالروب مع الأرز"
click at [363, 426] on span "Create" at bounding box center [296, 431] width 153 height 20
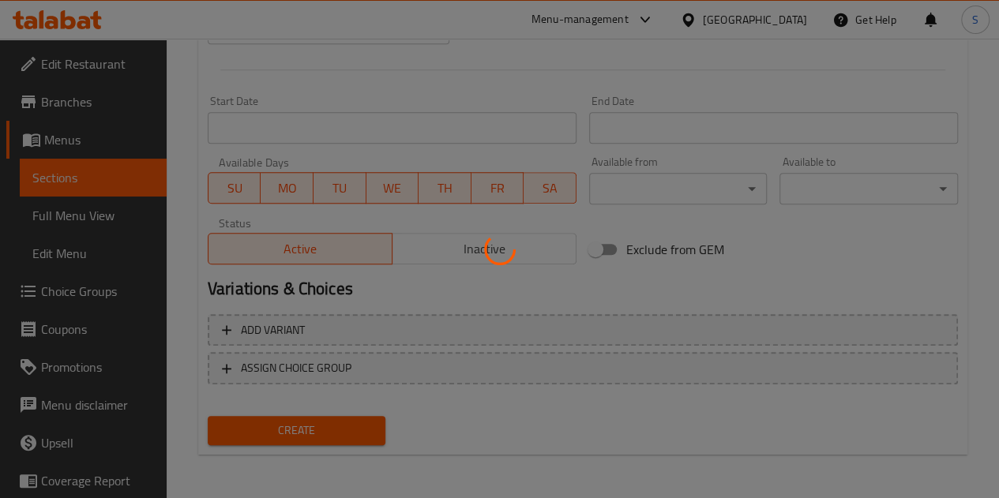
type input "0"
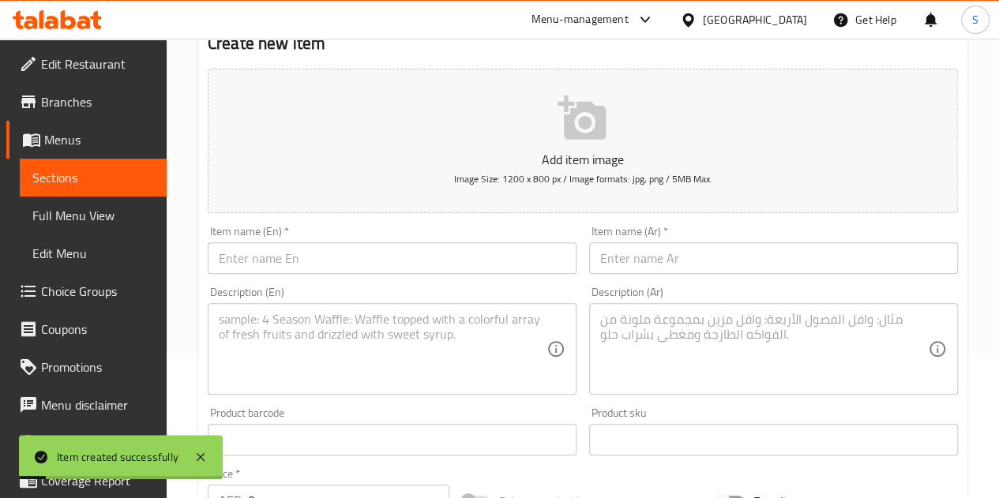
scroll to position [0, 0]
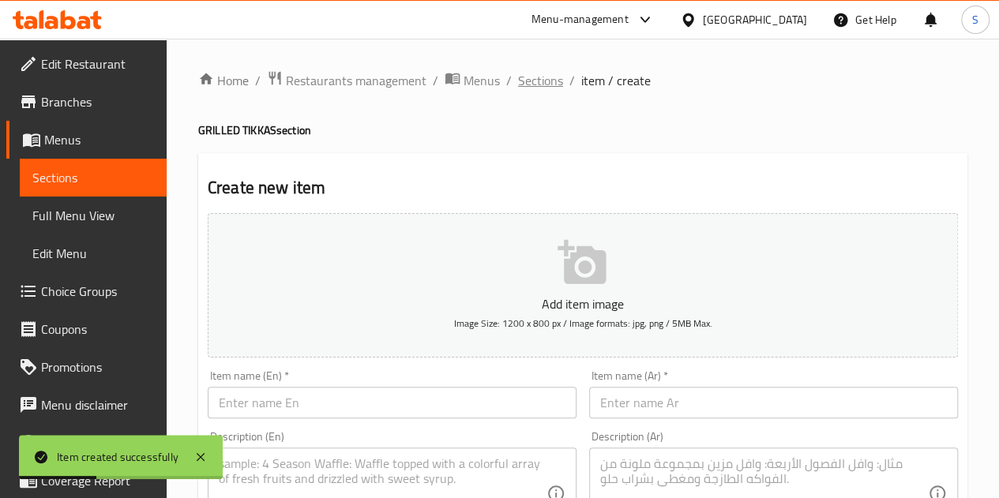
click at [540, 77] on span "Sections" at bounding box center [540, 80] width 45 height 19
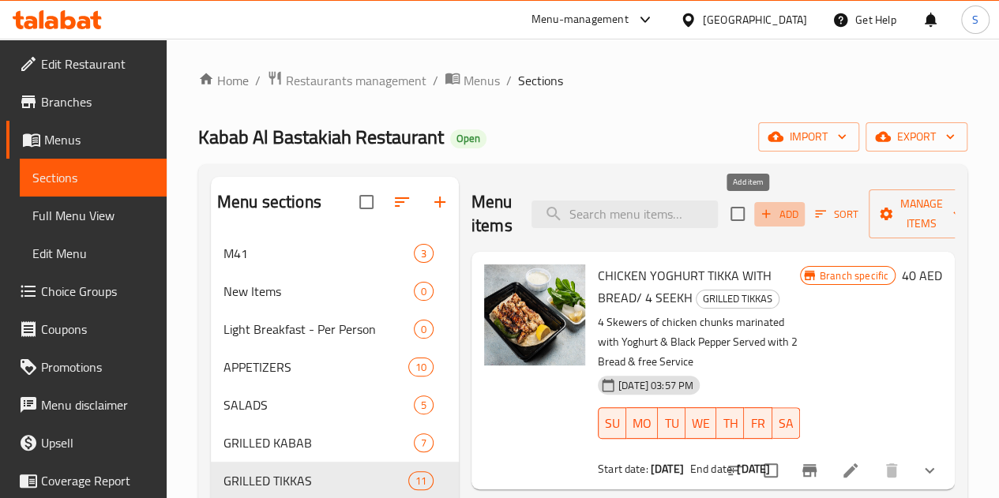
click at [758, 208] on span "Add" at bounding box center [779, 214] width 43 height 18
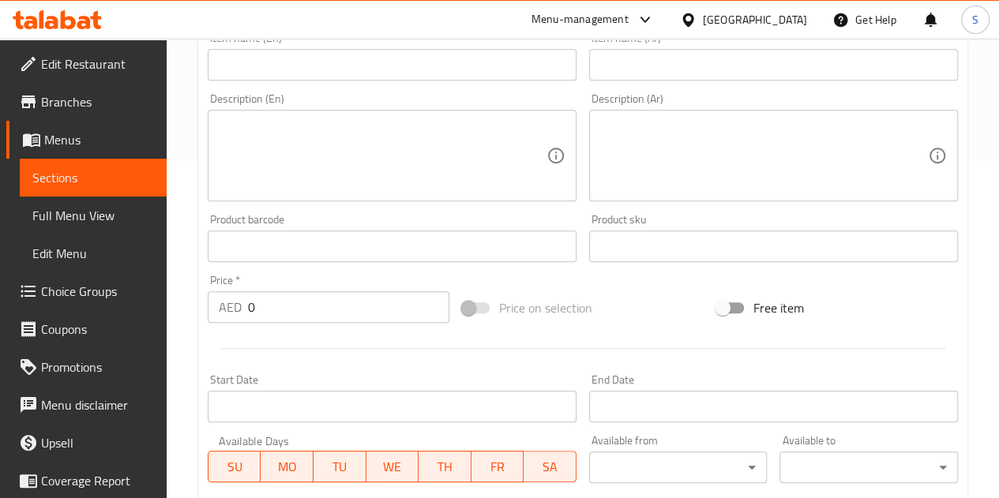
scroll to position [339, 0]
click at [261, 71] on input "text" at bounding box center [392, 64] width 369 height 32
paste input "Royal yoghurt tikka with bread (4 seekh)"
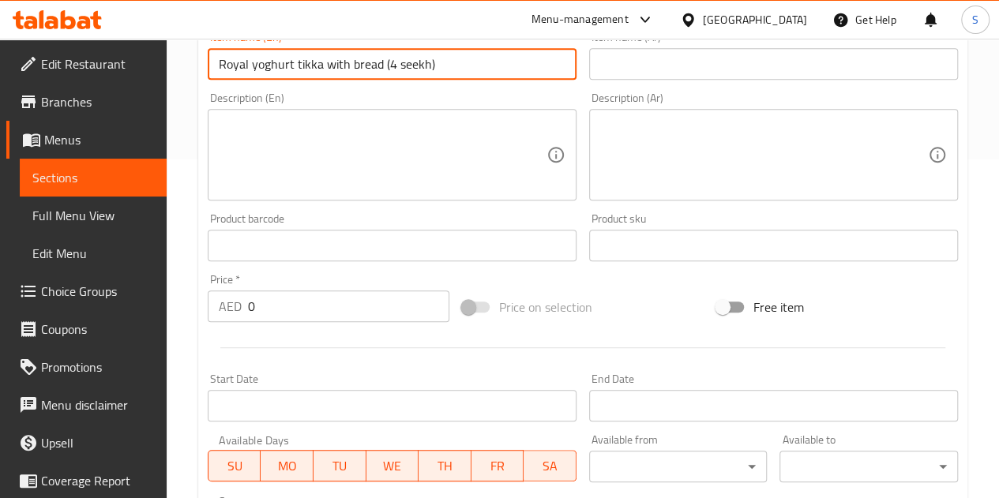
type input "Royal yoghurt tikka with bread (4 seekh)"
click at [647, 70] on input "text" at bounding box center [773, 64] width 369 height 32
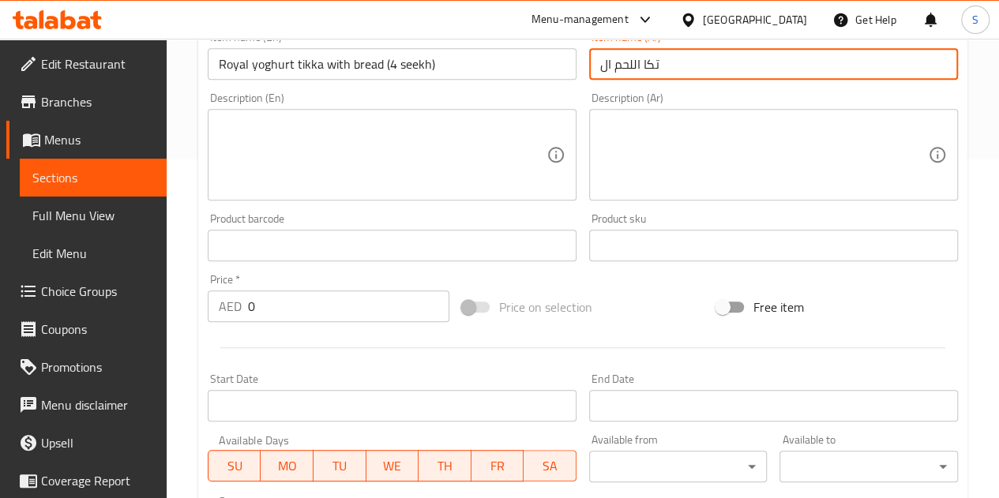
paste input "لملکی تکه لحم بالروب مع الخبز"
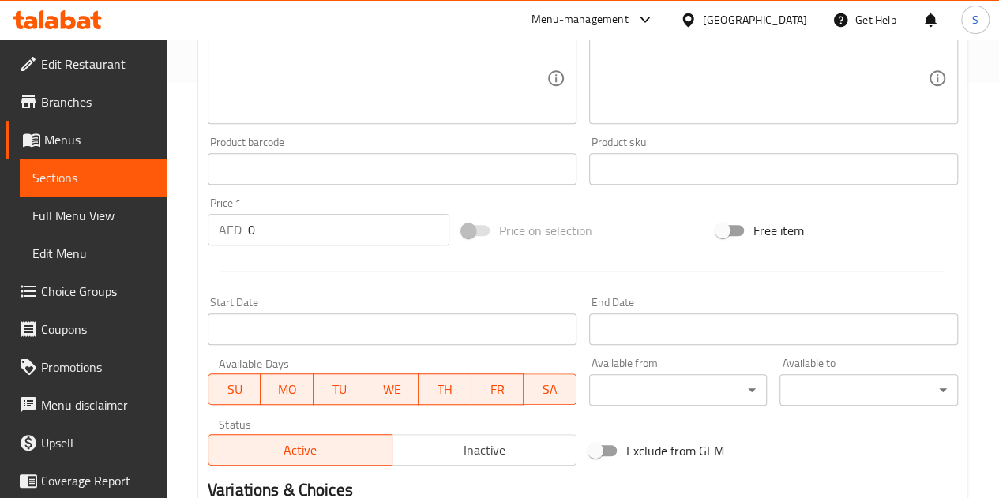
scroll to position [413, 0]
type input "الملکی تکه لحم بالروب مع الخبز"
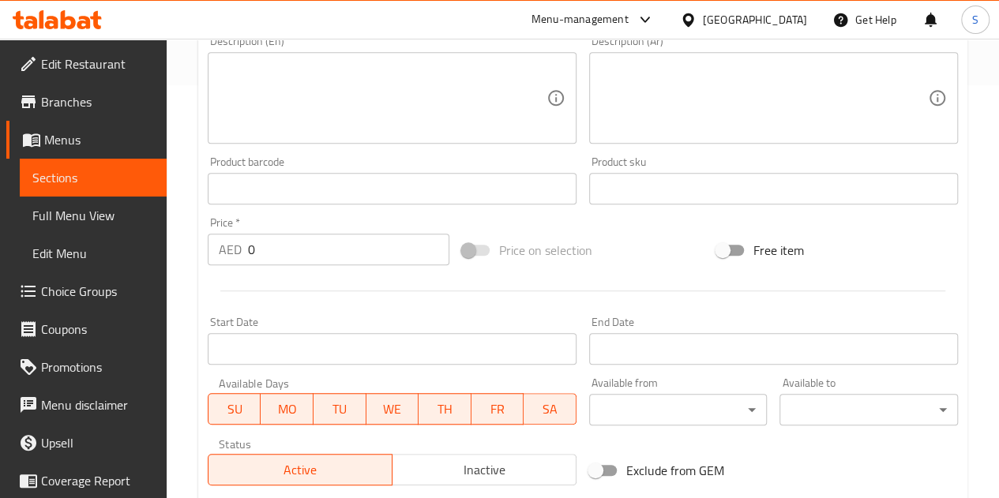
click at [264, 111] on textarea at bounding box center [383, 98] width 328 height 75
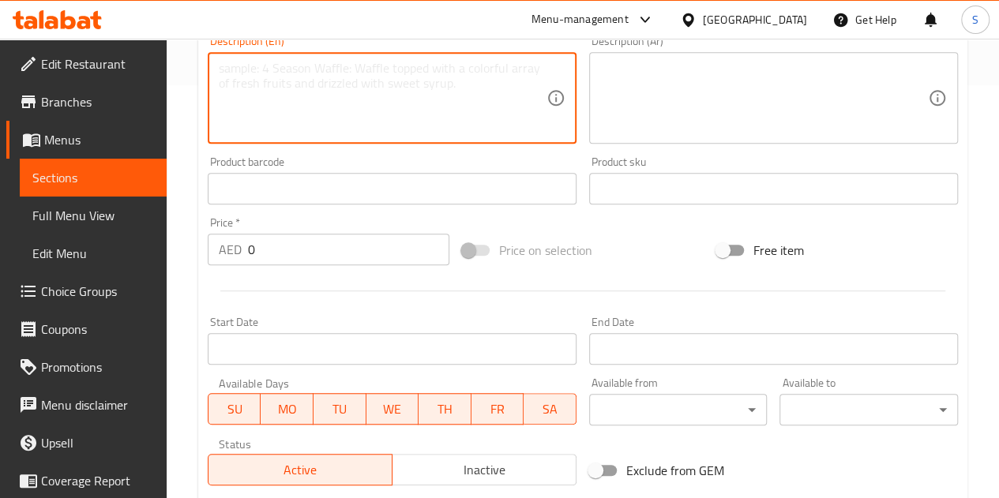
paste textarea "100g tenderloin tikka skewers marinated with black lemon and 25 gram Wagyu fat …"
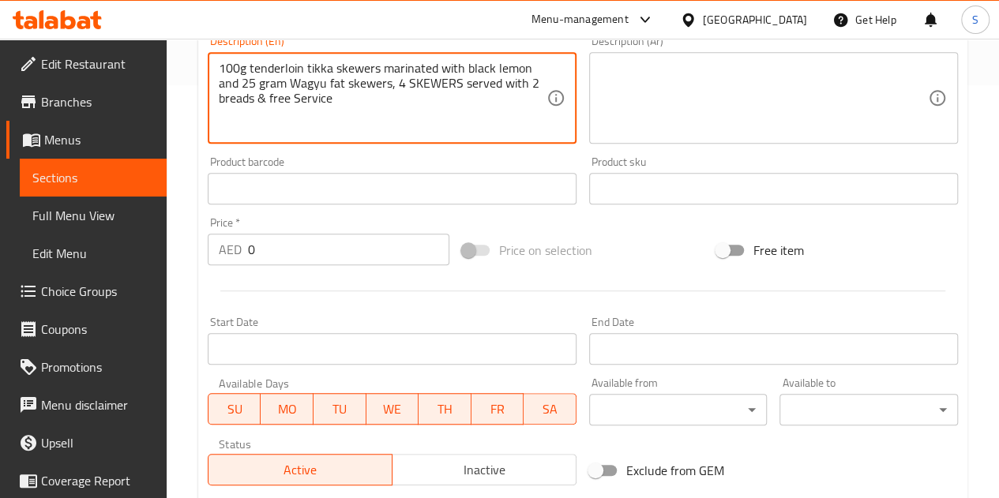
type textarea "100g tenderloin tikka skewers marinated with black lemon and 25 gram Wagyu fat …"
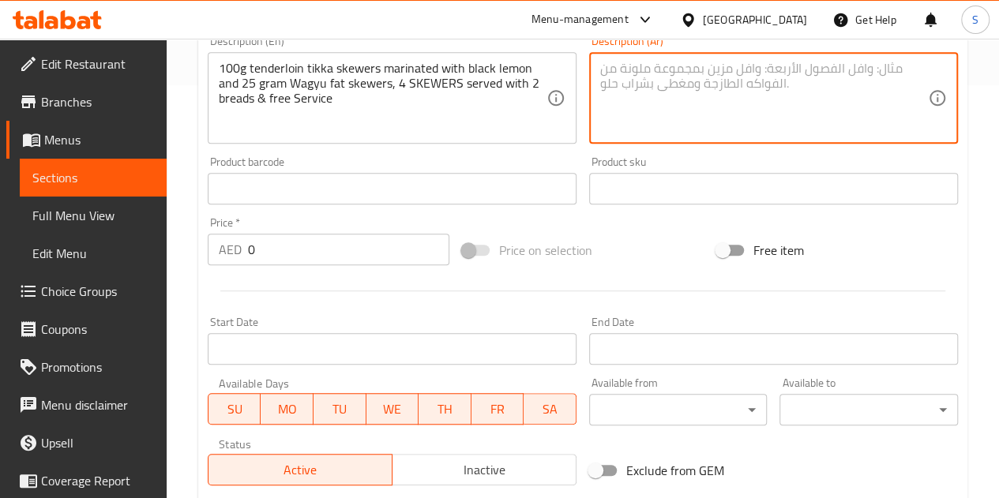
click at [633, 92] on textarea at bounding box center [764, 98] width 328 height 75
paste textarea "١٠٠ غرام من تندرلُوين تِكا المتبل بالزبادي، مع ٢٥ غرام من أسياخ دهن الواغيو"
type textarea "١٠٠ غرام من تندرلُوين تِكا المتبل بالزبادي، مع ٢٥ غرام من أسياخ دهن الواغيو"
click at [324, 262] on input "0" at bounding box center [348, 250] width 201 height 32
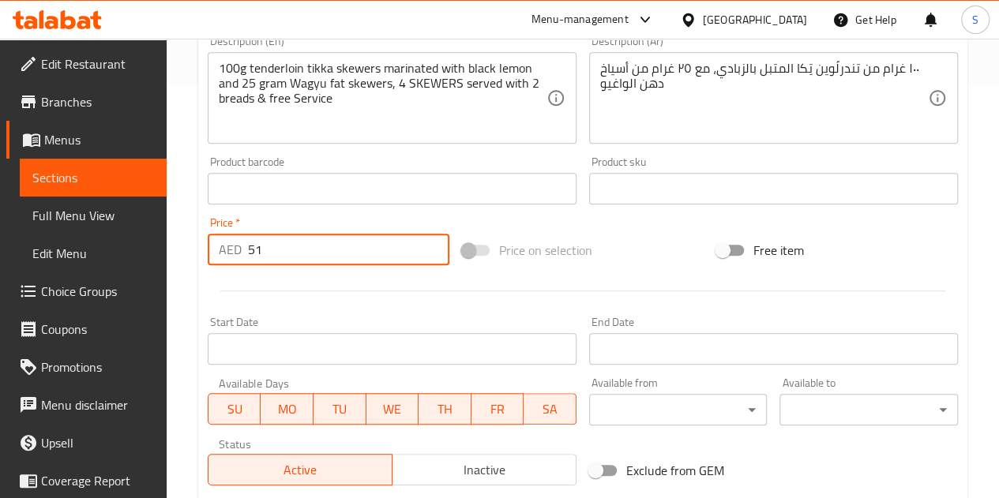
scroll to position [634, 0]
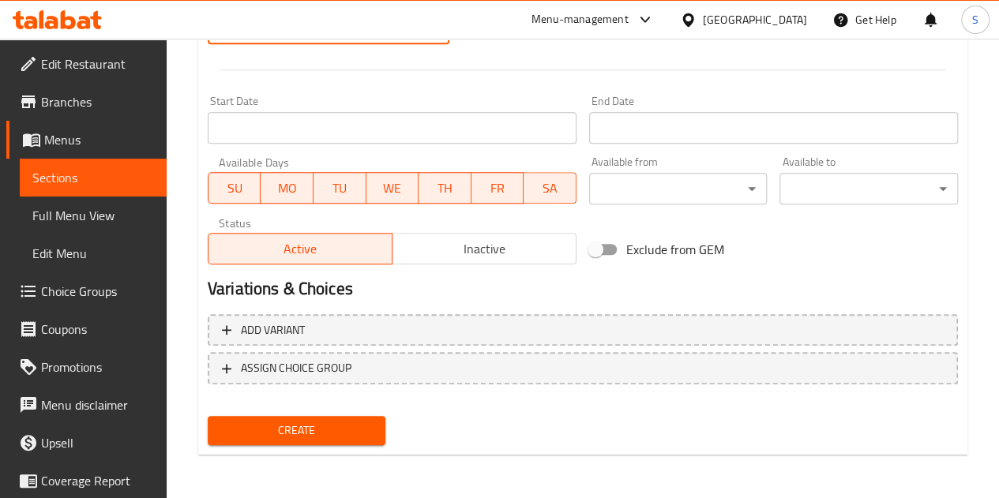
type input "51"
click at [322, 429] on span "Create" at bounding box center [296, 431] width 153 height 20
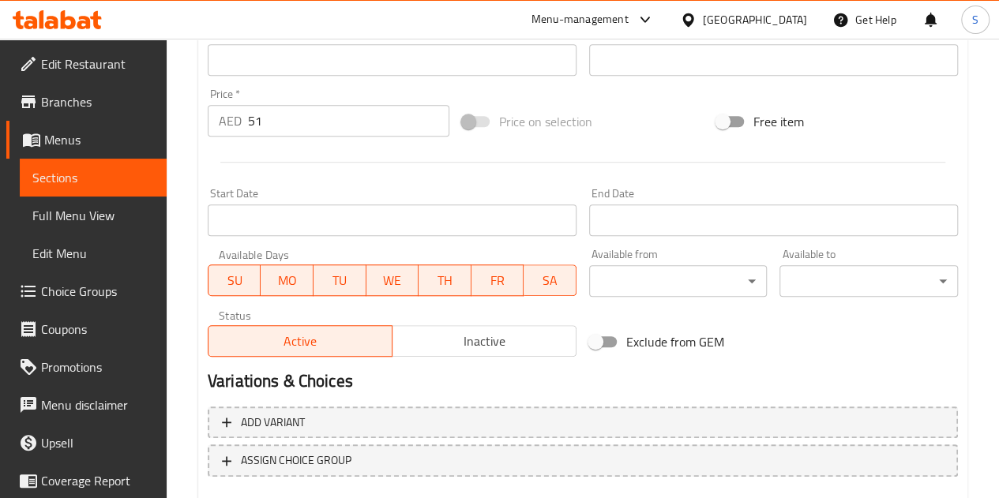
scroll to position [616, 0]
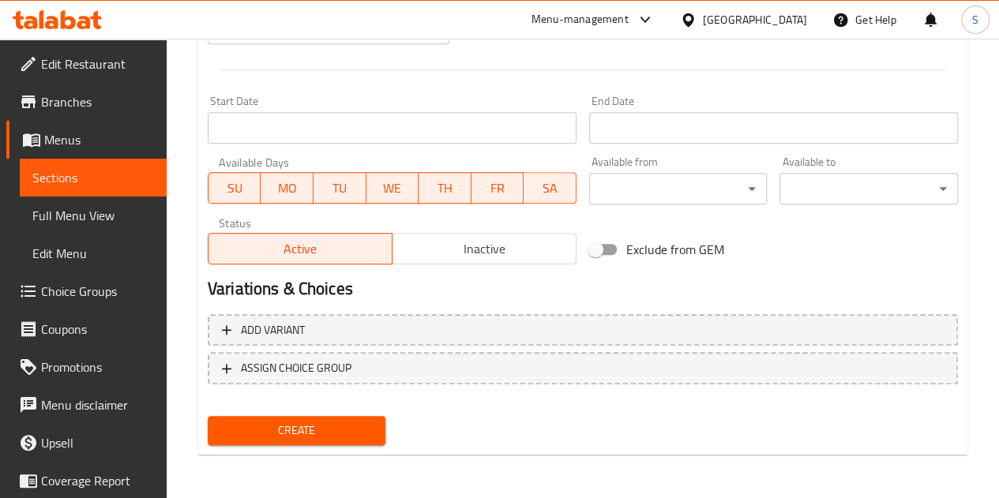
type input "تكا لحم ملكي بالروب مع الخبز"
click at [338, 427] on span "Create" at bounding box center [296, 431] width 153 height 20
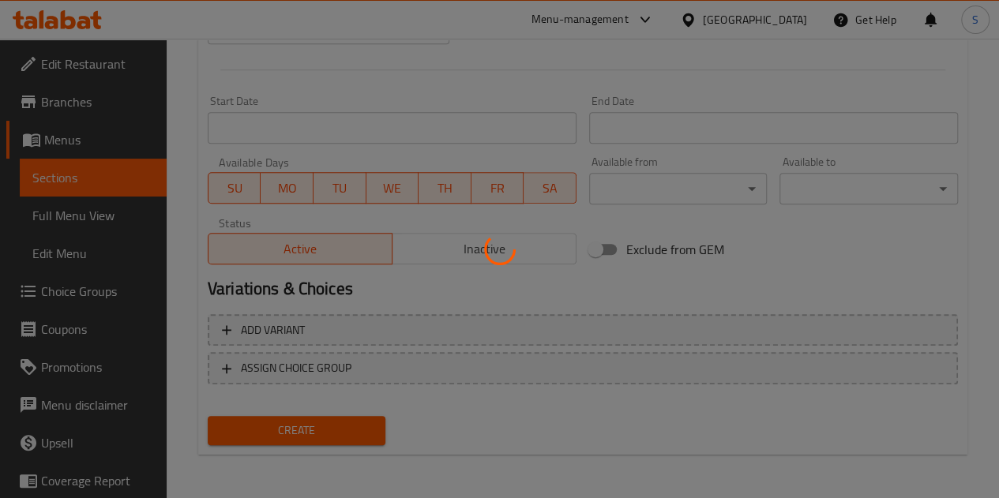
type input "0"
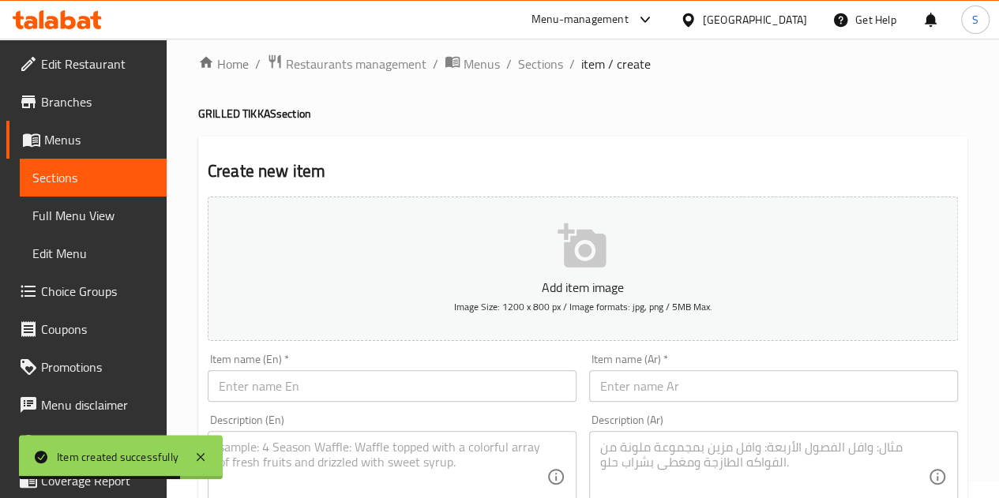
scroll to position [0, 0]
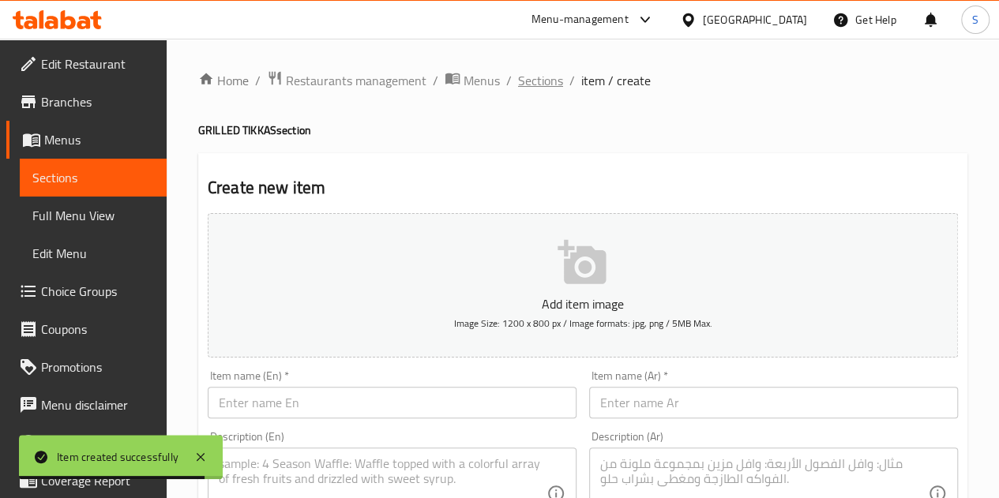
click at [538, 81] on span "Sections" at bounding box center [540, 80] width 45 height 19
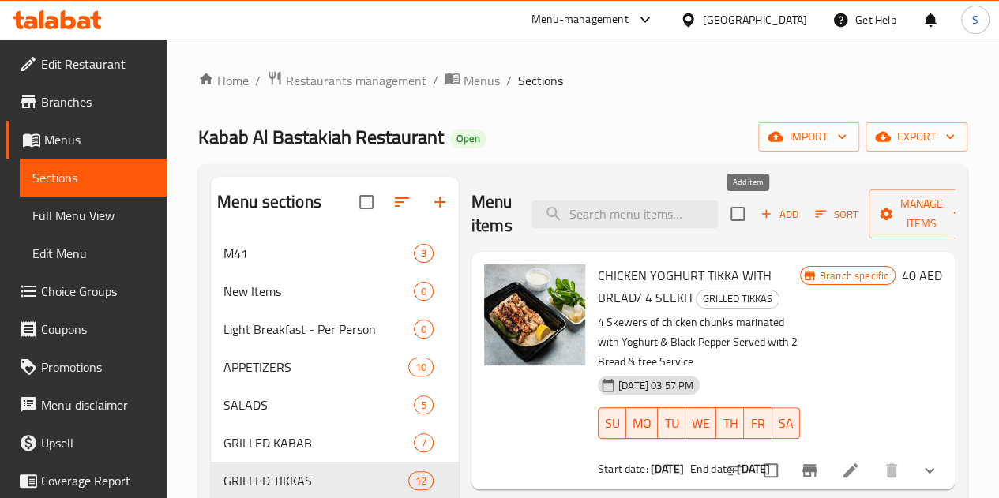
click at [758, 206] on span "Add" at bounding box center [779, 214] width 43 height 18
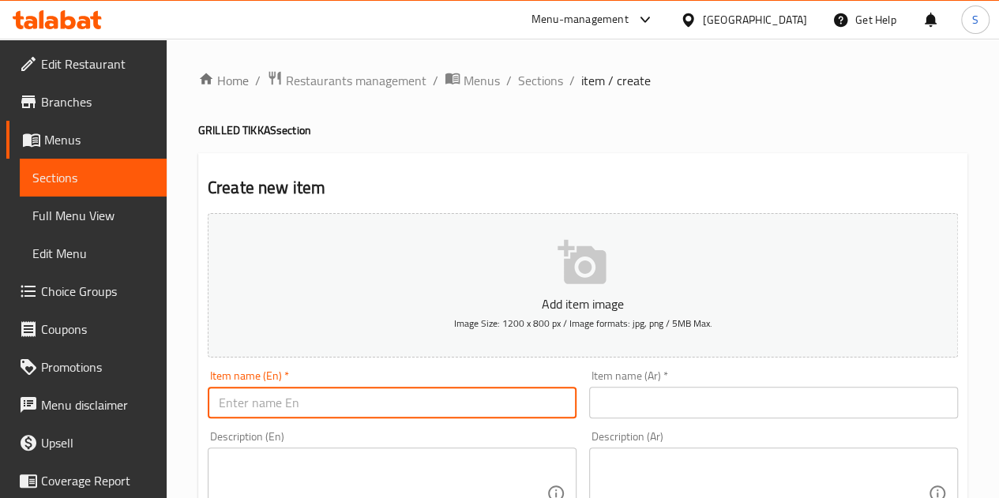
click at [291, 390] on input "text" at bounding box center [392, 403] width 369 height 32
paste input "Royal lemon tikka with bread (4 seekh)"
type input "Royal lemon tikka with bread (4 seekh)"
click at [652, 392] on input "text" at bounding box center [773, 403] width 369 height 32
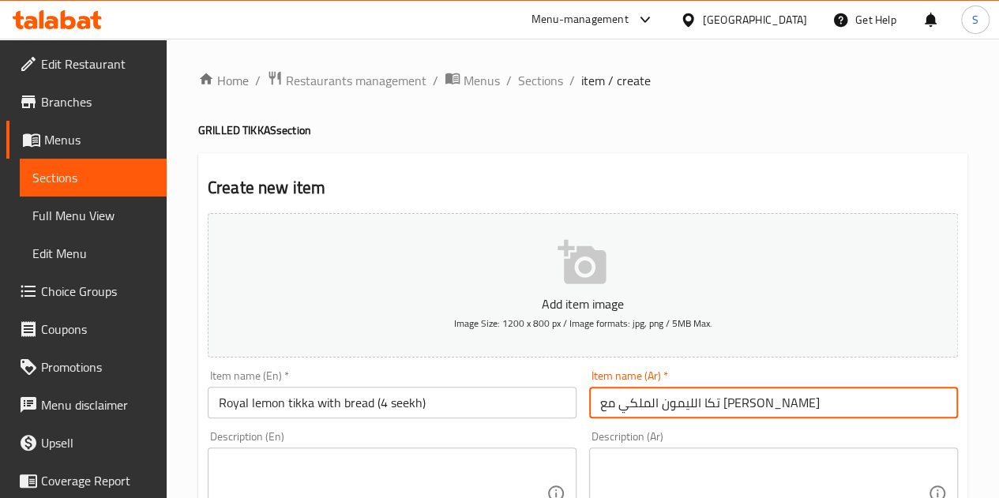
type input "تكا الليمون الملكي مع [PERSON_NAME]"
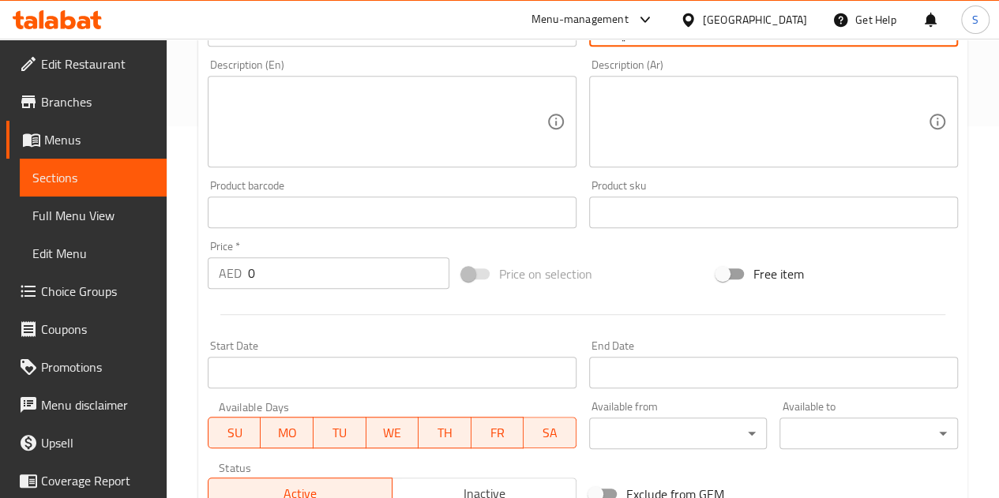
scroll to position [309, 0]
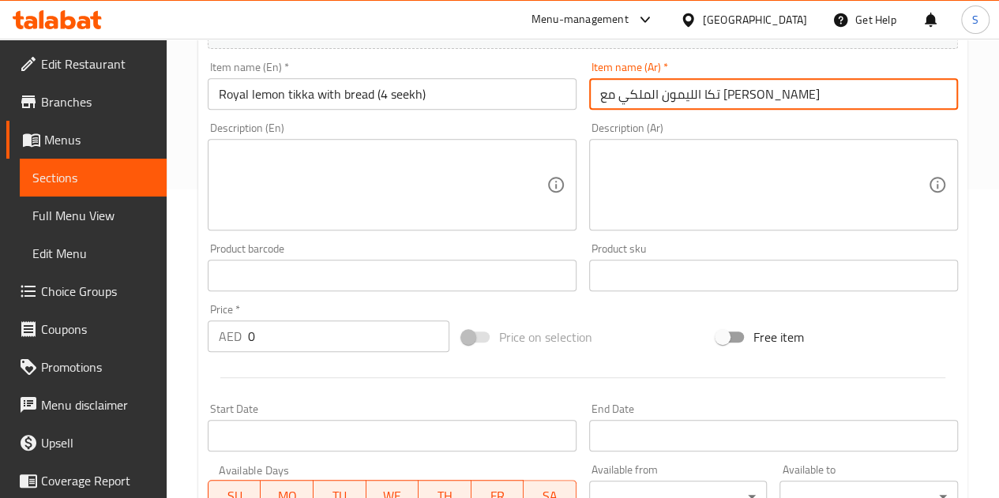
click at [309, 163] on textarea at bounding box center [383, 185] width 328 height 75
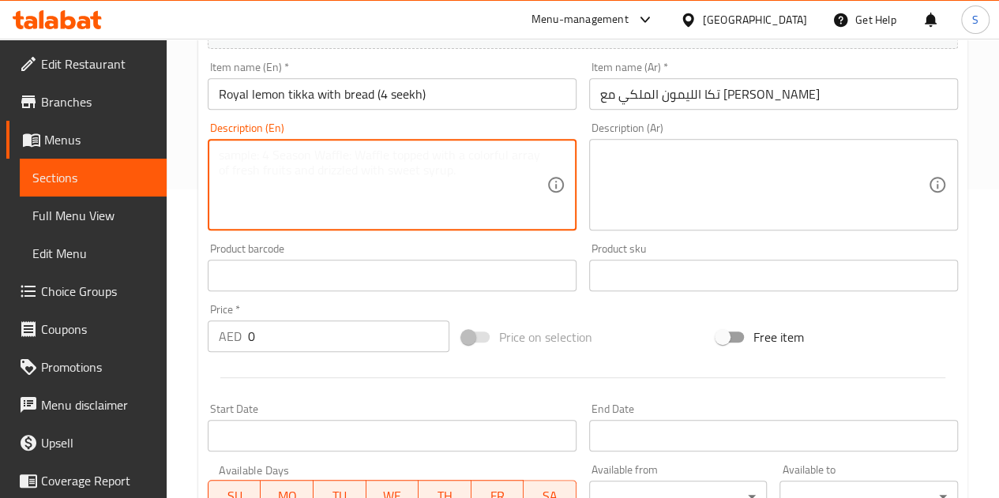
paste textarea "100g tenderloin tikka skewers marinated with black lemon and 25 gram Wagyu fat …"
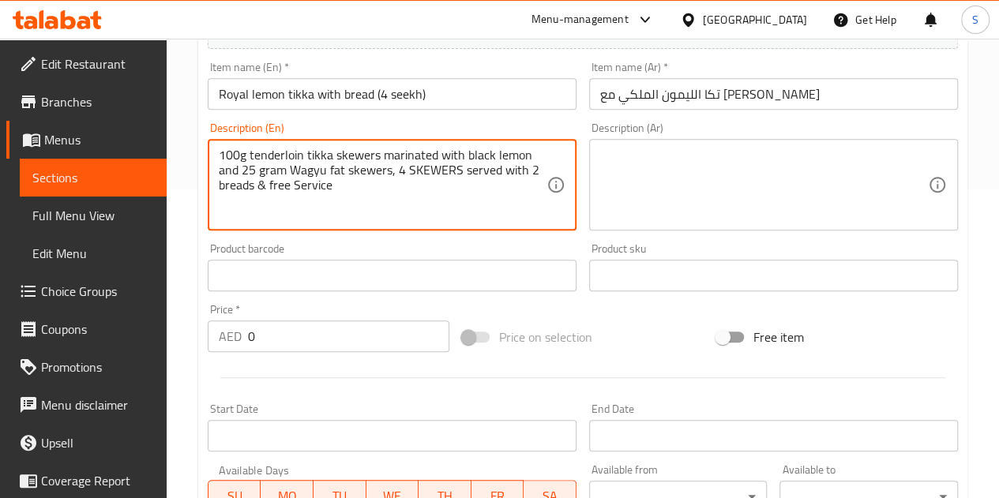
type textarea "100g tenderloin tikka skewers marinated with black lemon and 25 gram Wagyu fat …"
click at [658, 206] on textarea at bounding box center [764, 185] width 328 height 75
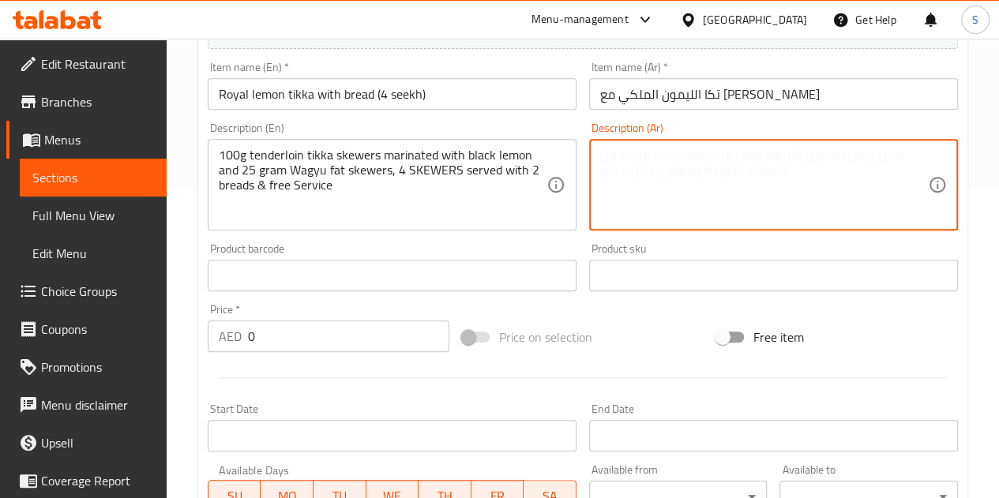
paste textarea "١٠٠ غرام من تندرلُوين تِكا المتبل بالليمون الأسود، مع ٢٥ غرام من أسياخ دهن الوا…"
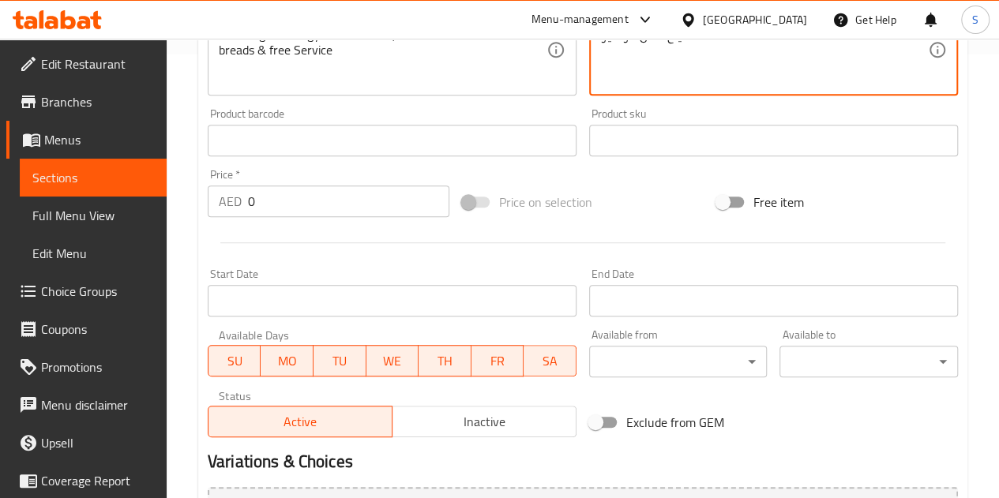
scroll to position [444, 0]
type textarea "١٠٠ غرام من تندرلُوين تِكا المتبل بالليمون الأسود، مع ٢٥ غرام من أسياخ دهن الوا…"
click at [388, 200] on input "0" at bounding box center [348, 201] width 201 height 32
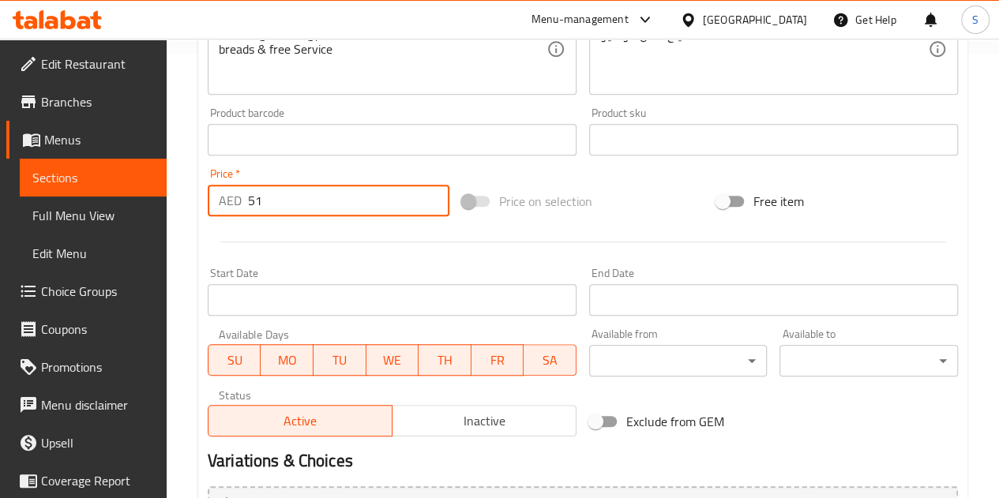
scroll to position [616, 0]
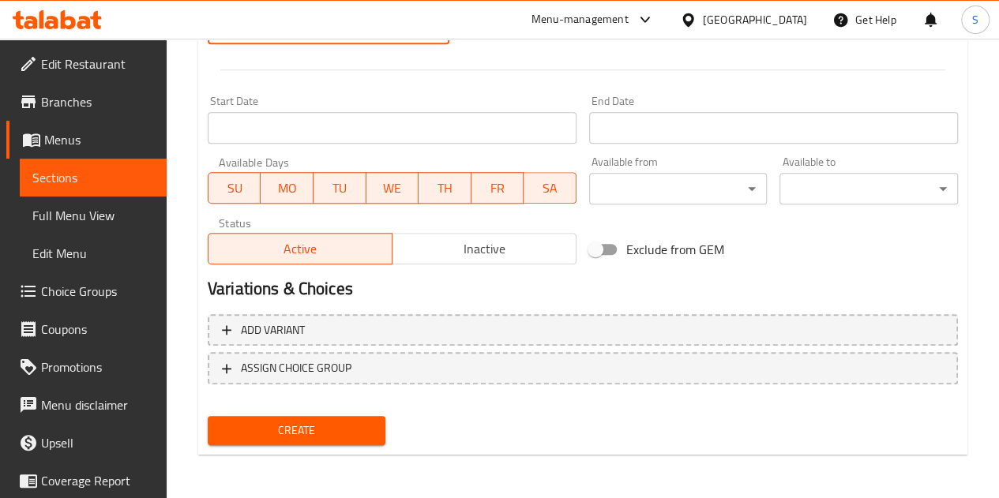
type input "51"
click at [331, 412] on div "Create" at bounding box center [296, 431] width 191 height 42
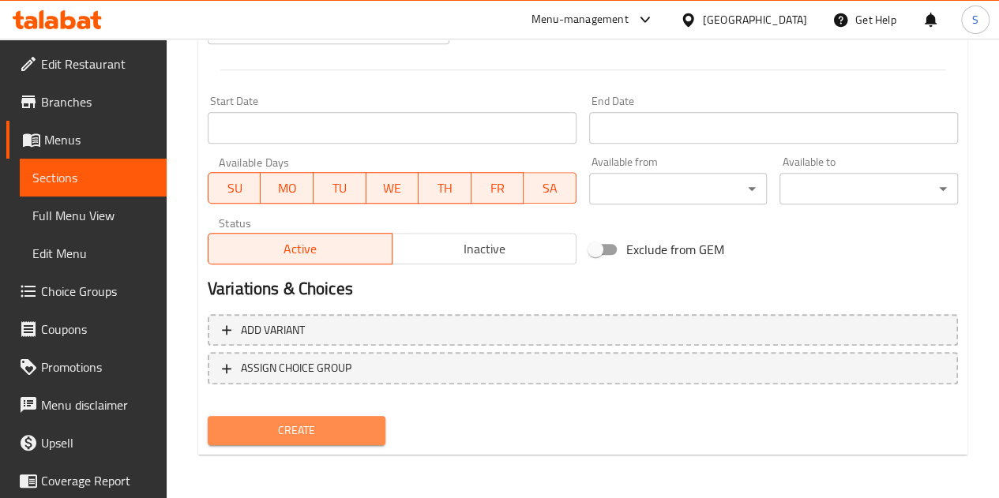
click at [328, 435] on span "Create" at bounding box center [296, 431] width 153 height 20
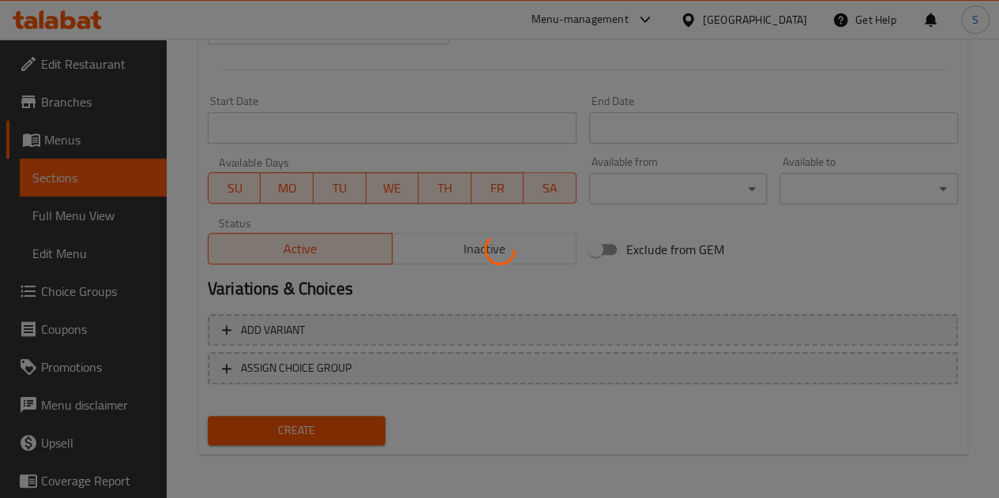
type input "0"
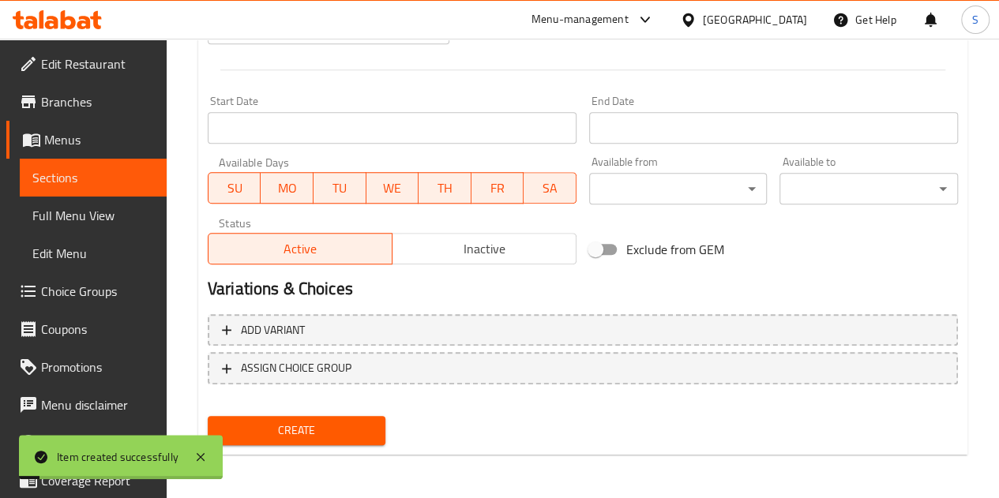
scroll to position [0, 0]
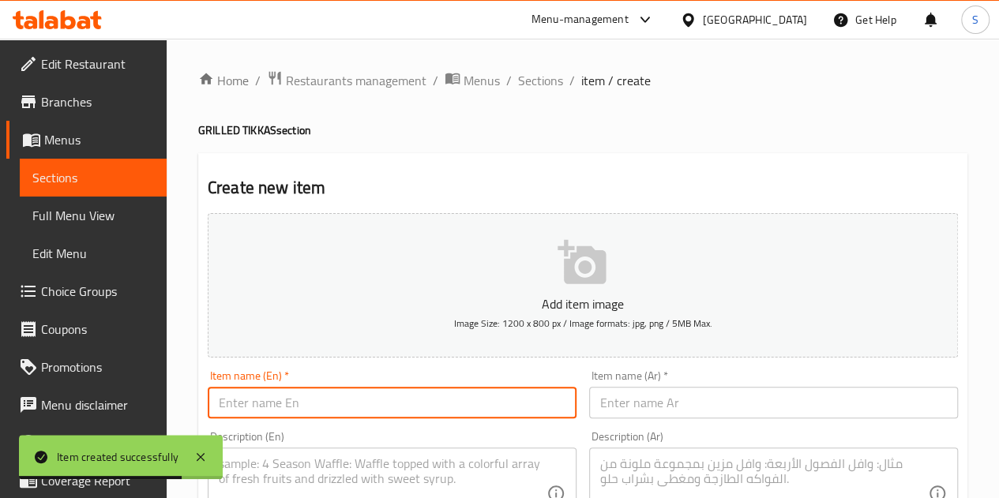
click at [328, 408] on input "text" at bounding box center [392, 403] width 369 height 32
paste input "100g tenderloin tikka skewers marinated with black lemon and 25 gram Wagyu fat …"
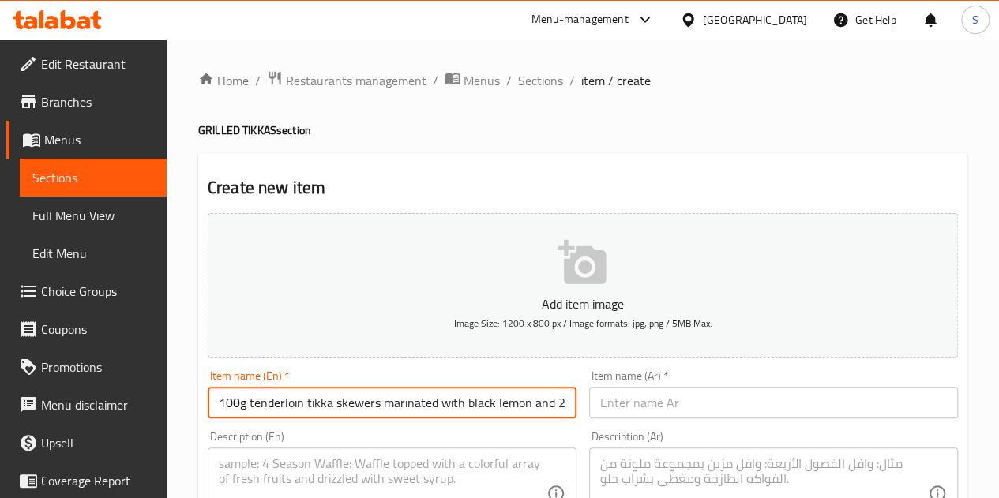
click at [478, 407] on input "100g tenderloin tikka skewers marinated with black lemon and 25 gram Wagyu fat …" at bounding box center [392, 403] width 369 height 32
paste input "Royal lemon tikka with rice (3 seekh"
type input "Royal lemon tikka with rice (3 seekh)"
click at [632, 397] on input "text" at bounding box center [773, 403] width 369 height 32
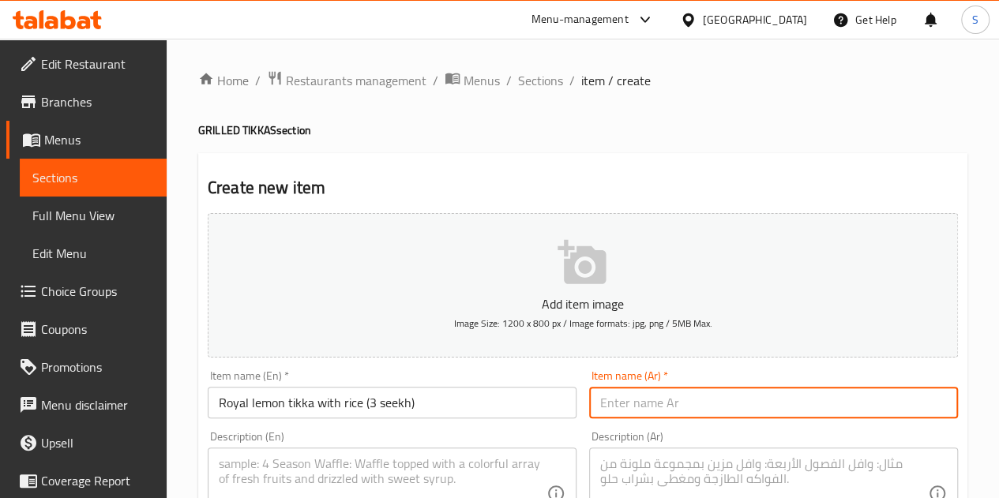
paste input "100g tenderloin tikka skewers marinated with black lemon and 25 gram Wagyu fat …"
type input "100g tenderloin tikka skewers marinated with black lemon and 25 gram Wagyu fat …"
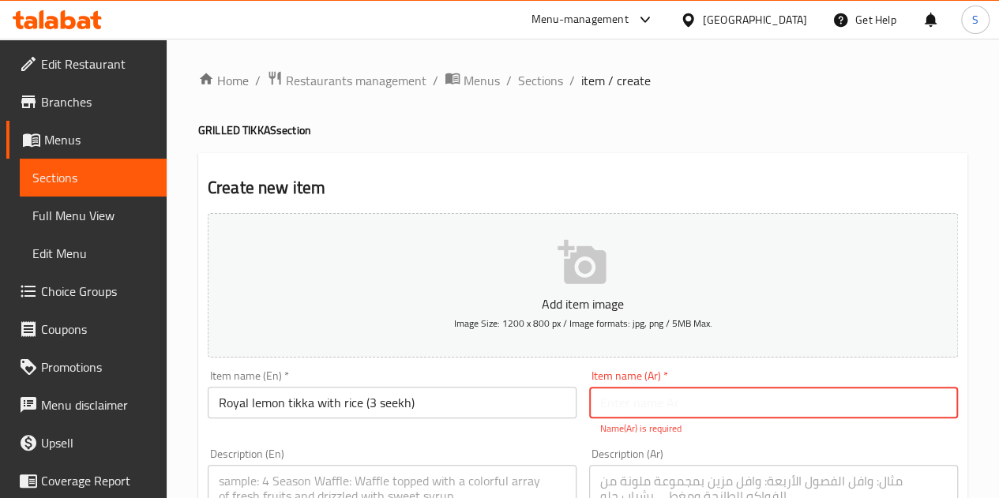
paste input "الملکی تکه لحم بحرینی مع الرز"
type input "الملکی تکه لحم بحرینی مع الرز"
paste textarea "100g tenderloin tikka skewers marinated with black lemon and 25 gram Wagyu fat …"
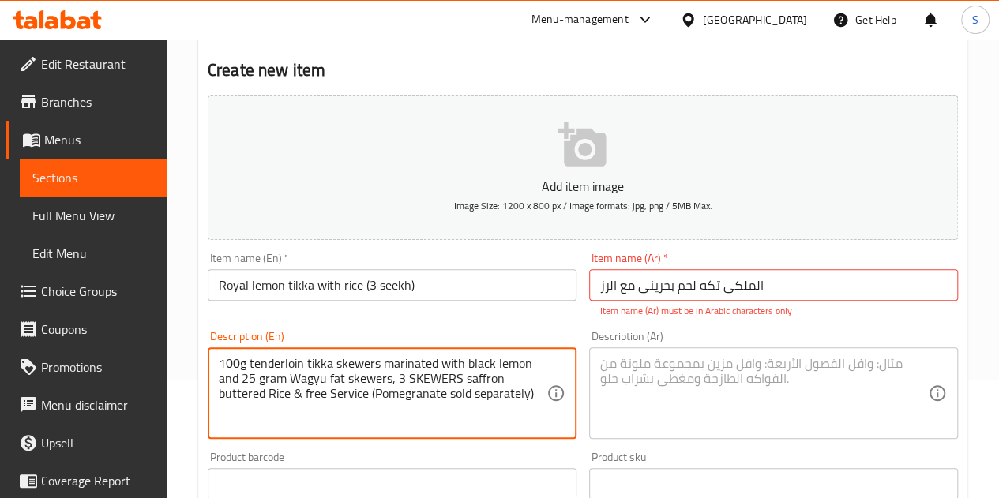
scroll to position [118, 0]
type textarea "100g tenderloin tikka skewers marinated with black lemon and 25 gram Wagyu fat …"
click at [647, 290] on input "الملکی تکه لحم بحرینی مع الرز" at bounding box center [773, 284] width 369 height 32
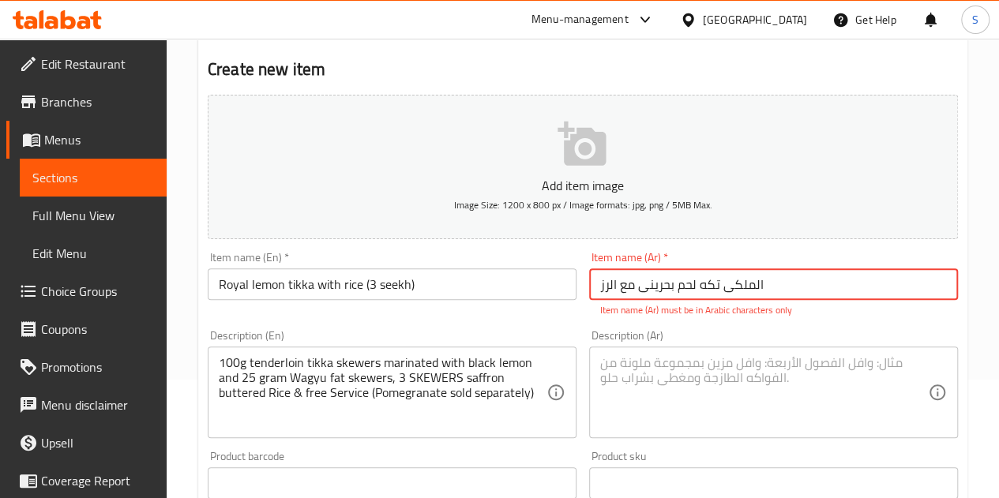
click at [647, 290] on input "الملکی تکه لحم بحرینی مع الرز" at bounding box center [773, 284] width 369 height 32
type input "الملکی تکه لحم بالليمون مع الرز"
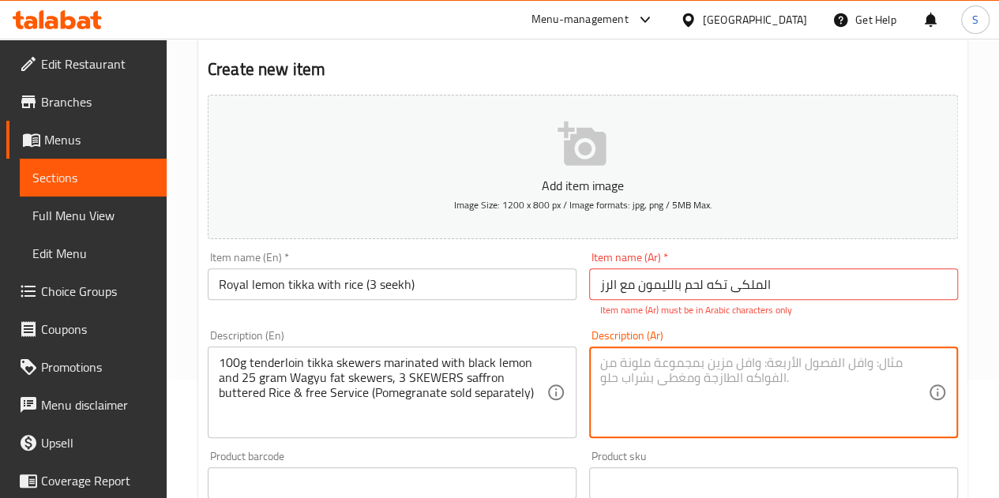
click at [647, 373] on textarea at bounding box center [764, 392] width 328 height 75
paste textarea "١٠٠ غرام من تندرلُوين تِكا المتبل بالليمون الأسود، مع ٢٥ غرام من أسياخ دهن الوا…"
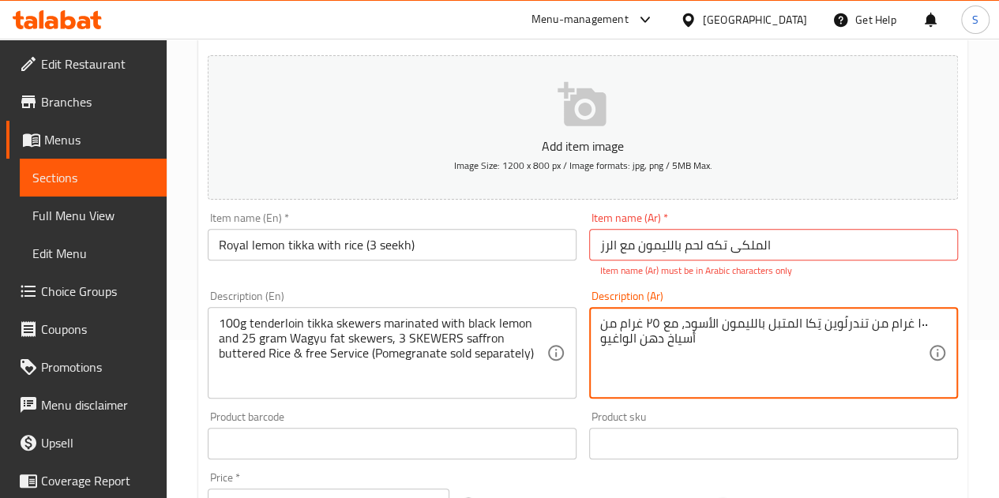
type textarea "١٠٠ غرام من تندرلُوين تِكا المتبل بالليمون الأسود، مع ٢٥ غرام من أسياخ دهن الوا…"
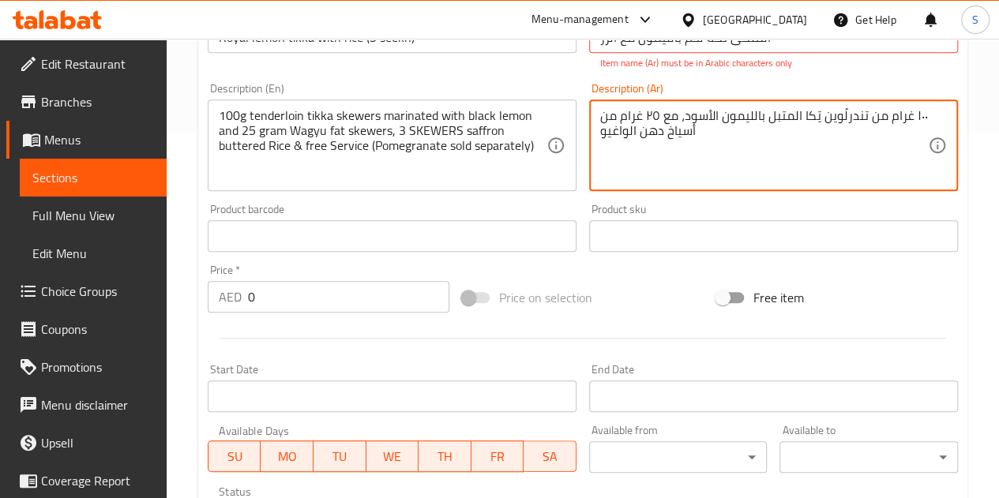
scroll to position [366, 0]
click at [346, 297] on input "0" at bounding box center [348, 296] width 201 height 32
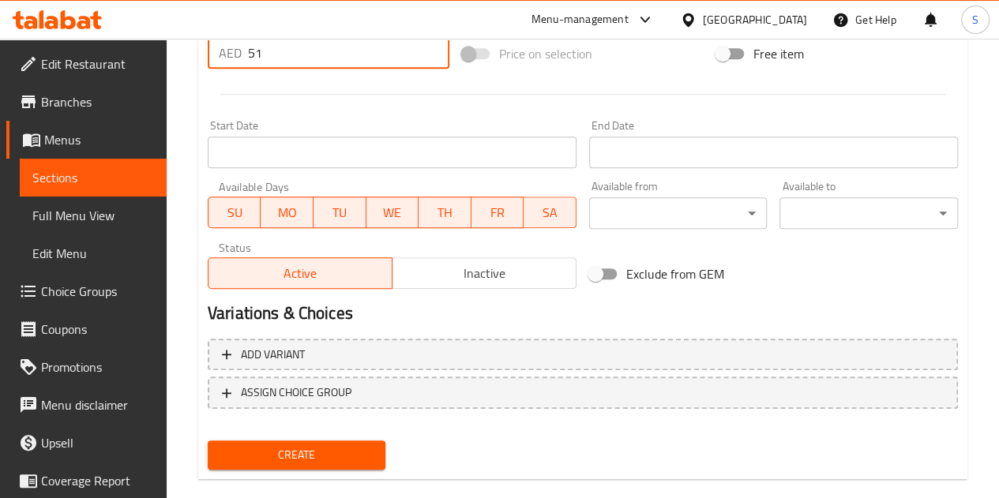
scroll to position [634, 0]
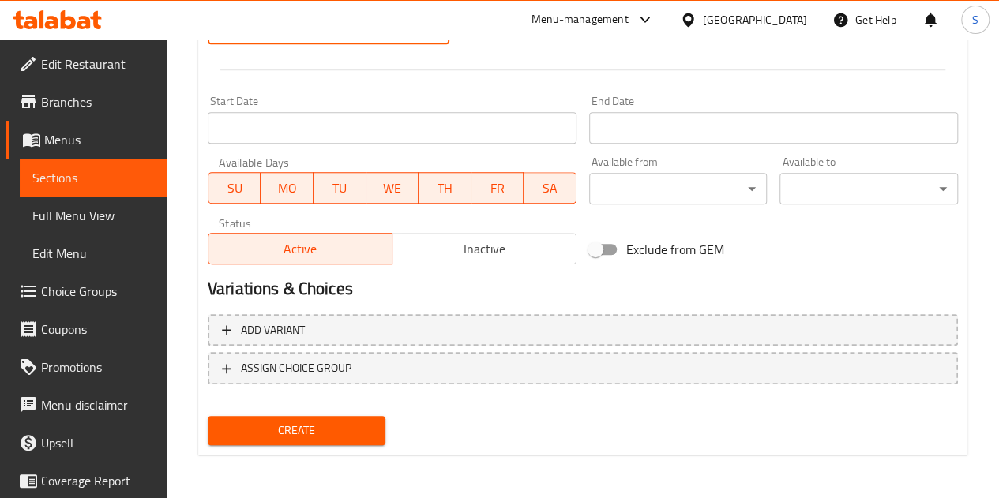
type input "51"
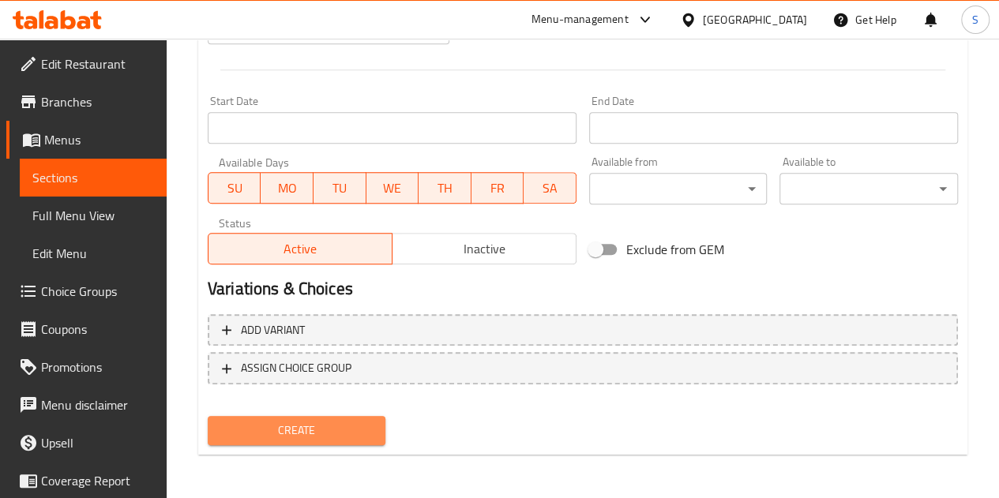
click at [335, 422] on span "Create" at bounding box center [296, 431] width 153 height 20
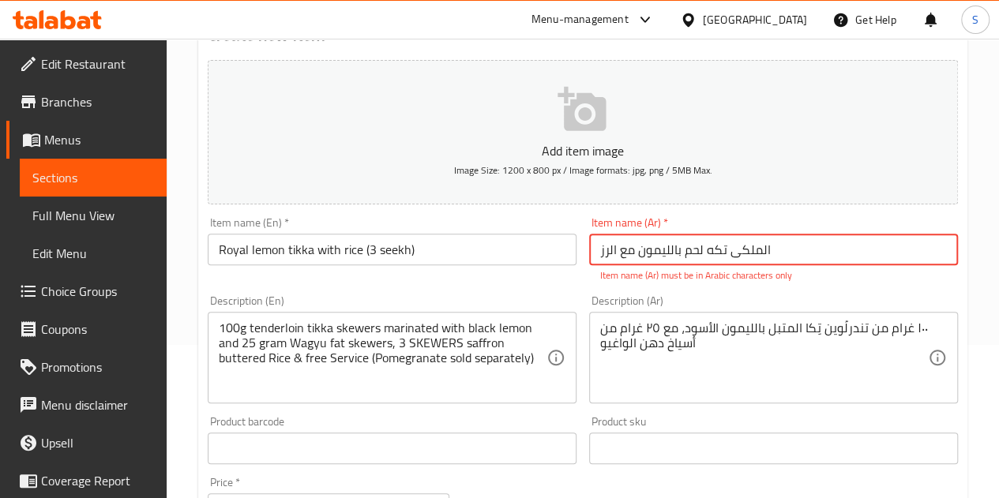
click at [786, 252] on input "الملکی تکه لحم بالليمون مع الرز" at bounding box center [773, 250] width 369 height 32
drag, startPoint x: 684, startPoint y: 257, endPoint x: 729, endPoint y: 250, distance: 46.3
click at [729, 250] on input "الملکی تکه لحم بالليمون مع الرز" at bounding box center [773, 250] width 369 height 32
click at [743, 248] on input "الملکی بالليمون مع الرز" at bounding box center [773, 250] width 369 height 32
drag, startPoint x: 720, startPoint y: 253, endPoint x: 706, endPoint y: 244, distance: 16.7
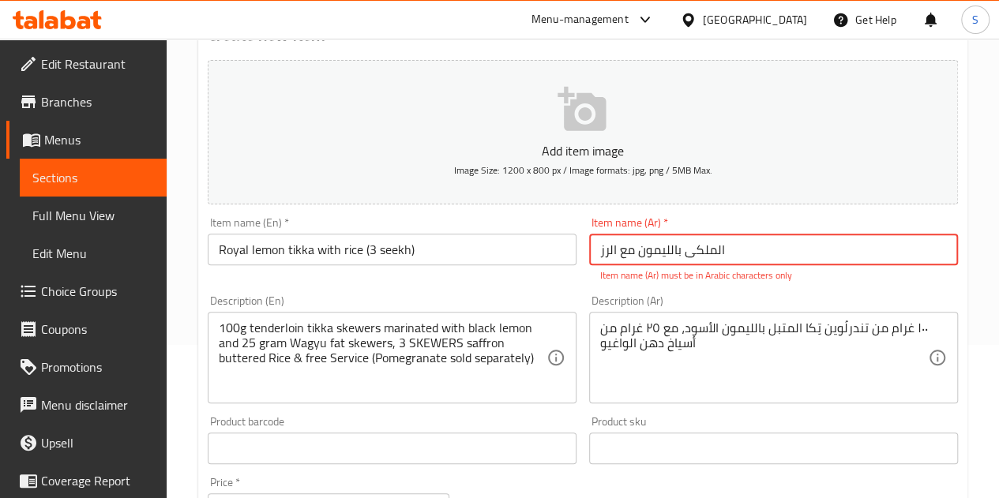
drag, startPoint x: 706, startPoint y: 244, endPoint x: 663, endPoint y: 251, distance: 43.2
click at [663, 251] on input "الملکی بالليمون مع الرز" at bounding box center [773, 250] width 369 height 32
click at [718, 246] on input "الملکی بالليمون مع الرز" at bounding box center [773, 250] width 369 height 32
click at [751, 249] on input "الحم [PERSON_NAME] بالليمون مع الرز" at bounding box center [773, 250] width 369 height 32
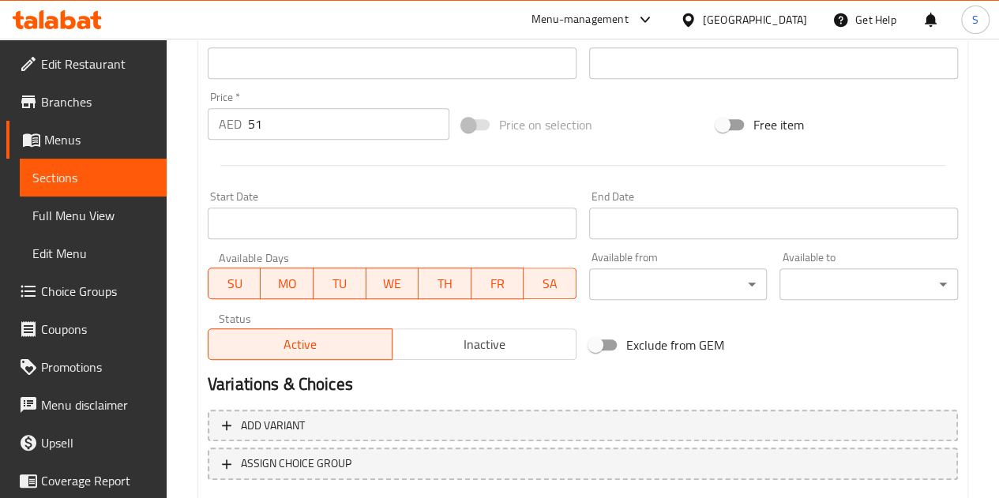
scroll to position [578, 0]
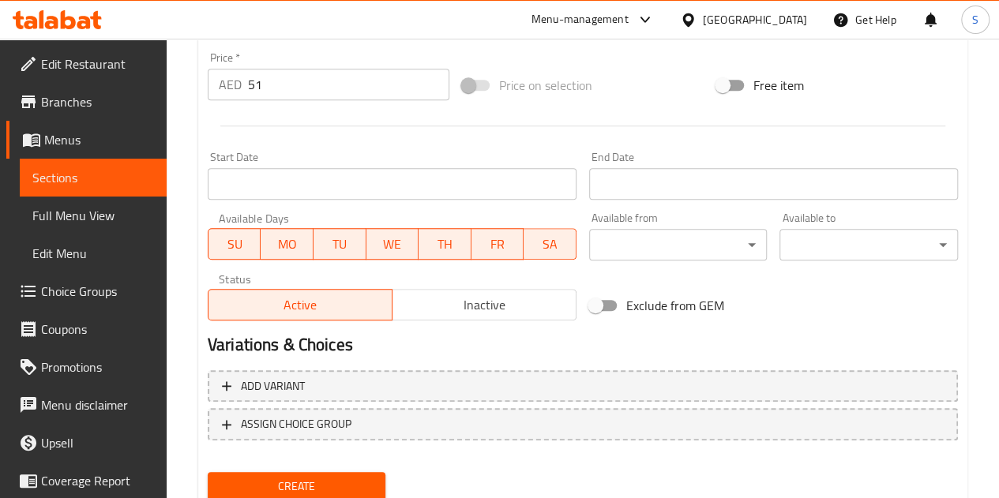
type input "لحم [PERSON_NAME] بالليمون مع الرز"
click at [9, 477] on link "Coverage Report" at bounding box center [86, 481] width 160 height 38
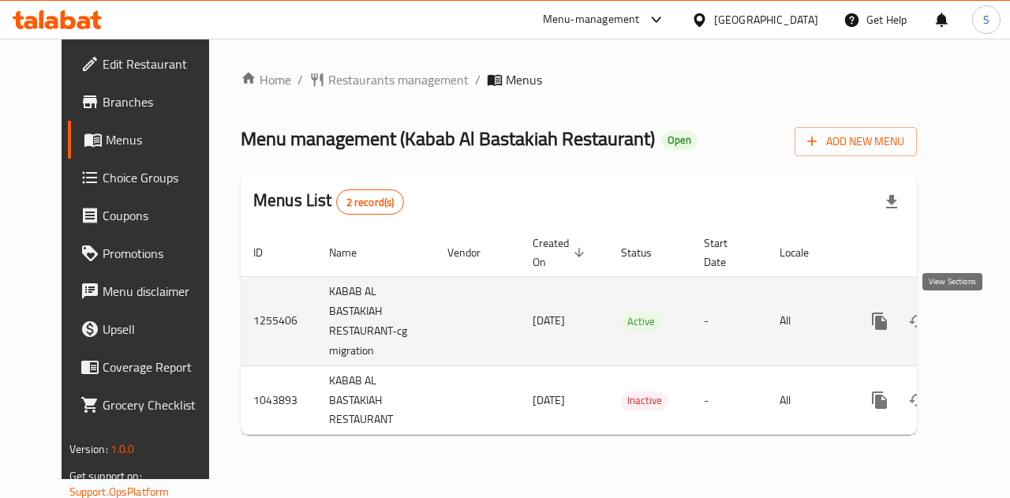
click at [984, 315] on icon "enhanced table" at bounding box center [993, 321] width 19 height 19
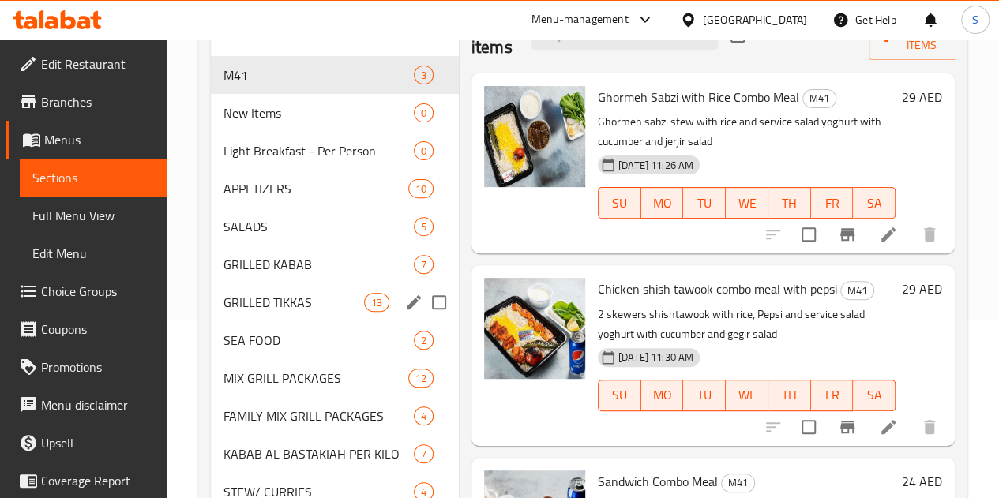
scroll to position [159, 0]
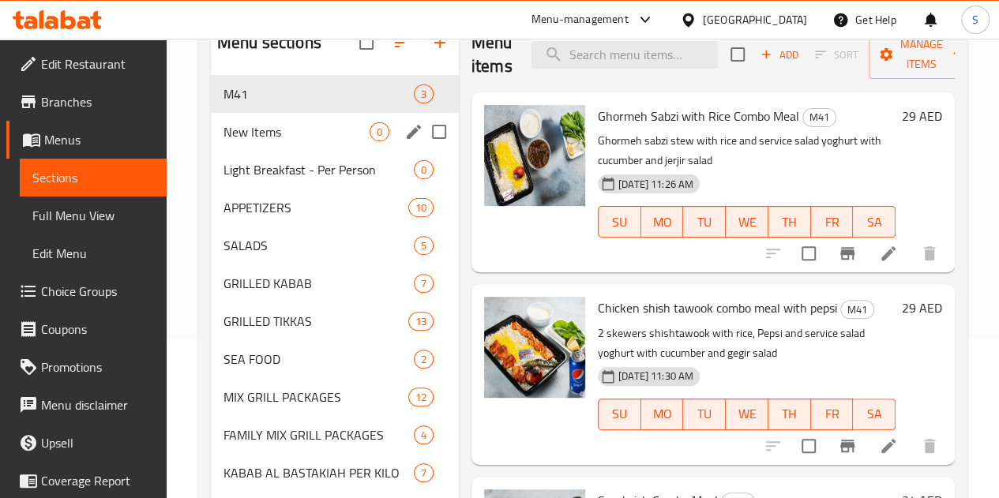
click at [404, 141] on icon "edit" at bounding box center [413, 131] width 19 height 19
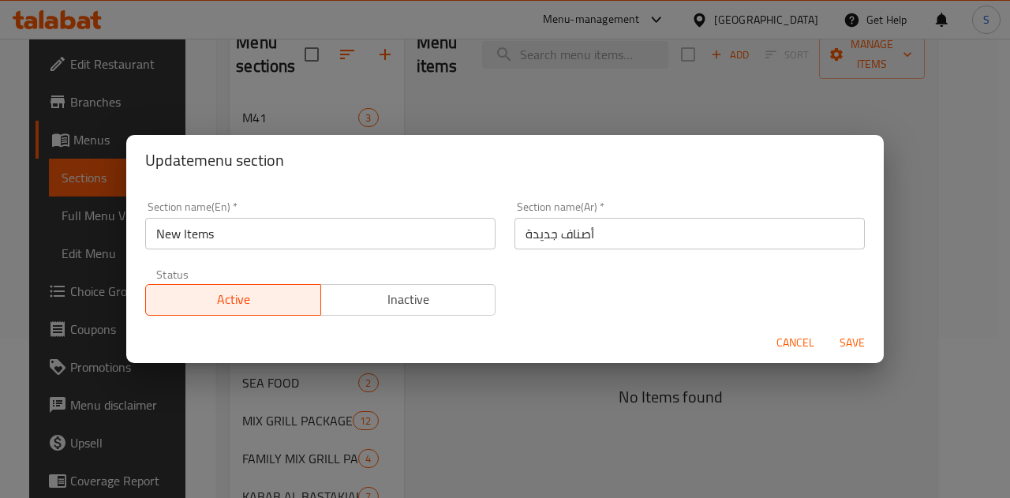
click at [461, 292] on span "Inactive" at bounding box center [409, 299] width 163 height 23
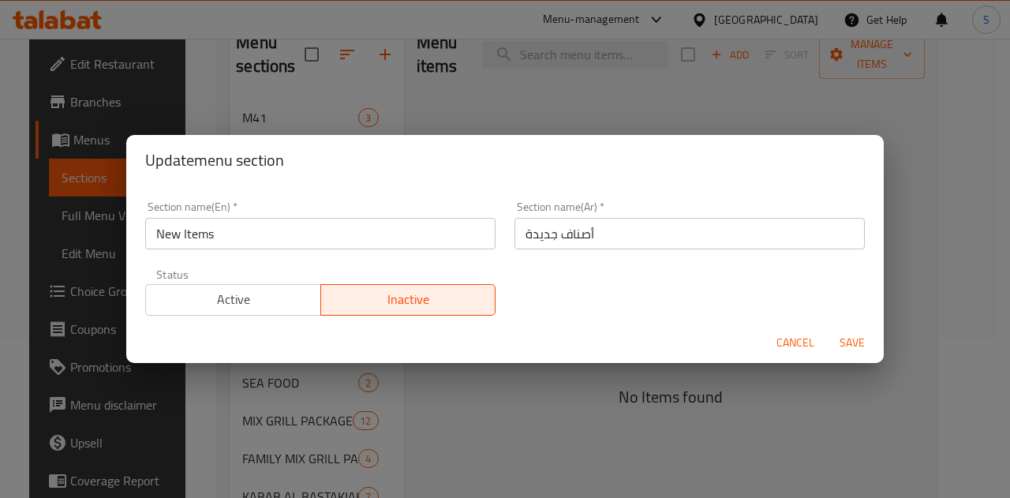
click at [855, 336] on span "Save" at bounding box center [853, 343] width 38 height 20
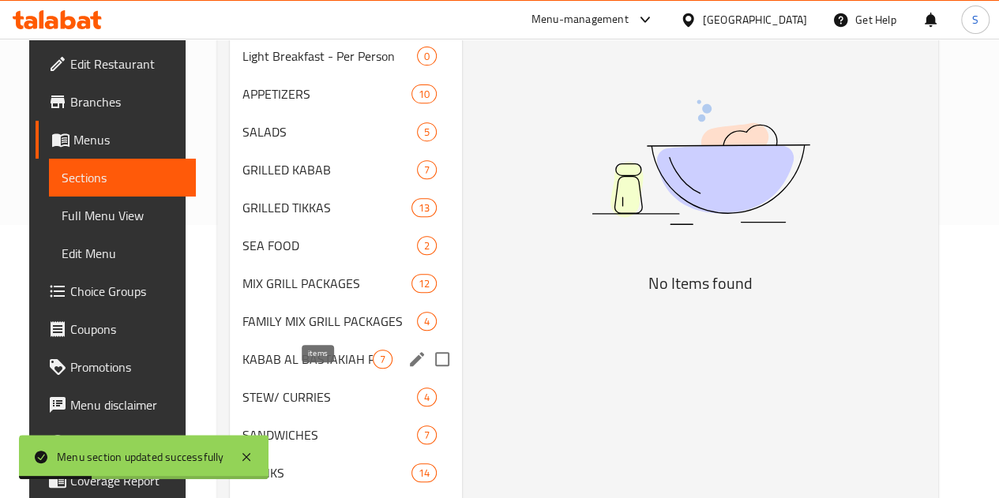
scroll to position [292, 0]
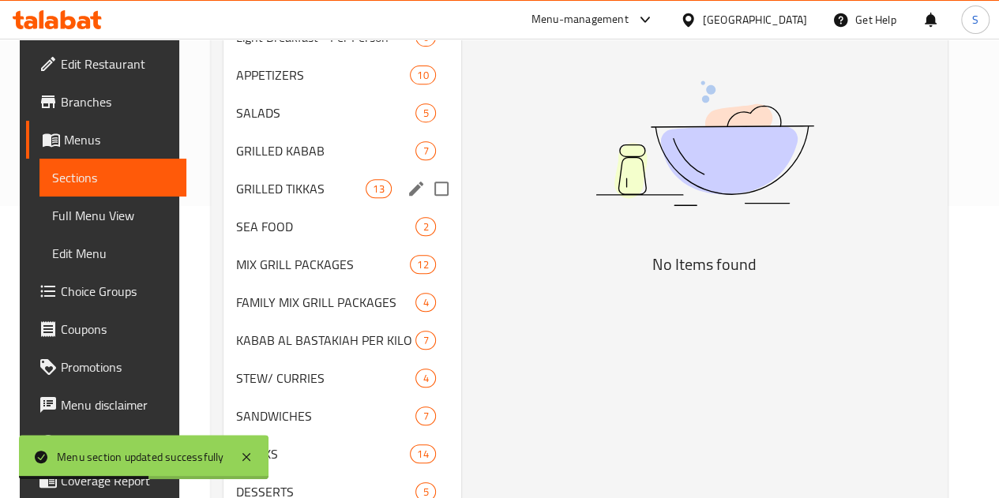
click at [276, 198] on span "GRILLED TIKKAS" at bounding box center [300, 188] width 129 height 19
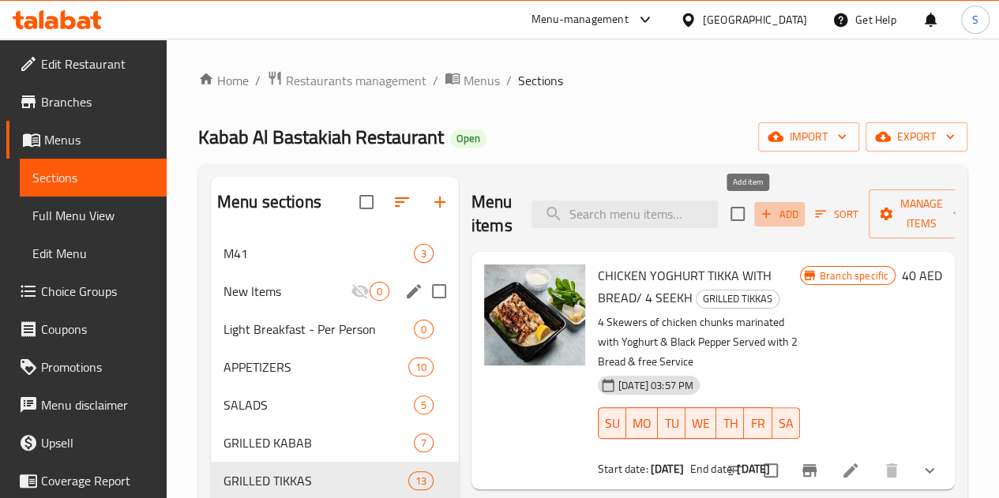
click at [759, 210] on icon "button" at bounding box center [766, 214] width 14 height 14
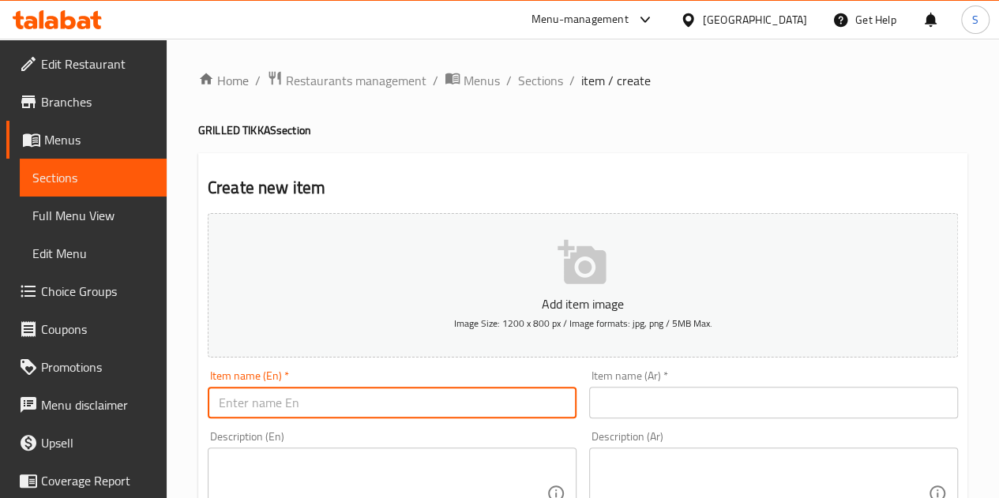
click at [400, 400] on input "text" at bounding box center [392, 403] width 369 height 32
paste input "Royal lemon tikka with rice (3 seekh)"
type input "Royal lemon tikka with rice (3 seekh)"
click at [659, 414] on input "text" at bounding box center [773, 403] width 369 height 32
type input "ي"
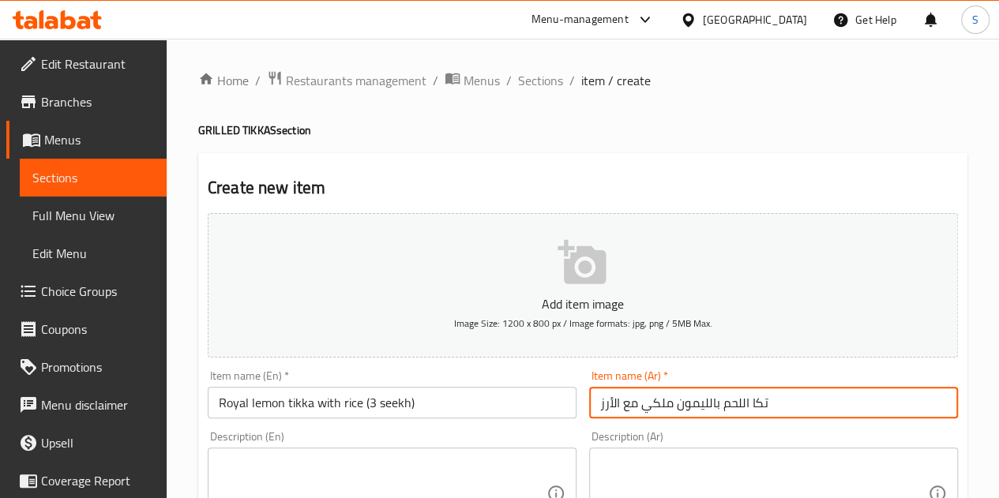
type input "تكا اللحم بالليمون ملكي مع الأرز"
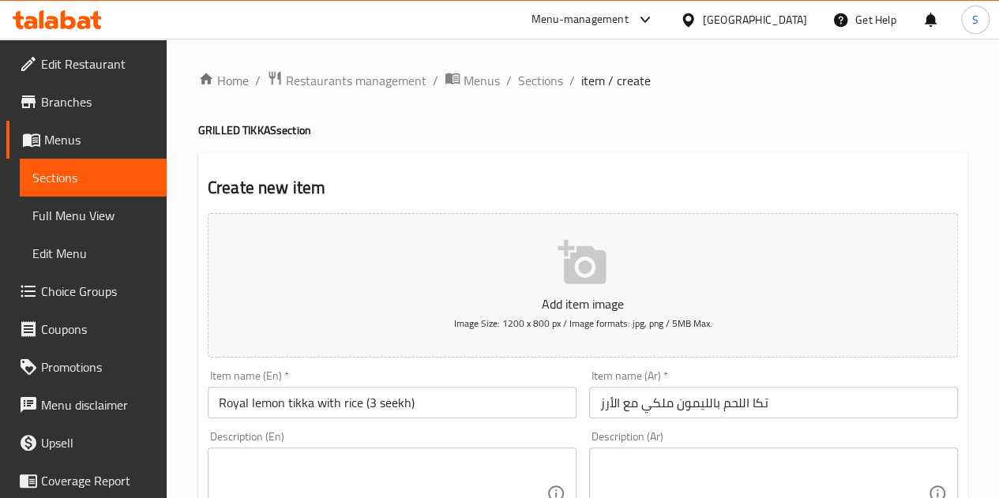
click at [373, 452] on div "Description (En)" at bounding box center [392, 494] width 369 height 92
paste textarea "100g tenderloin tikka skewers marinated with black lemon and 25 gram Wagyu fat …"
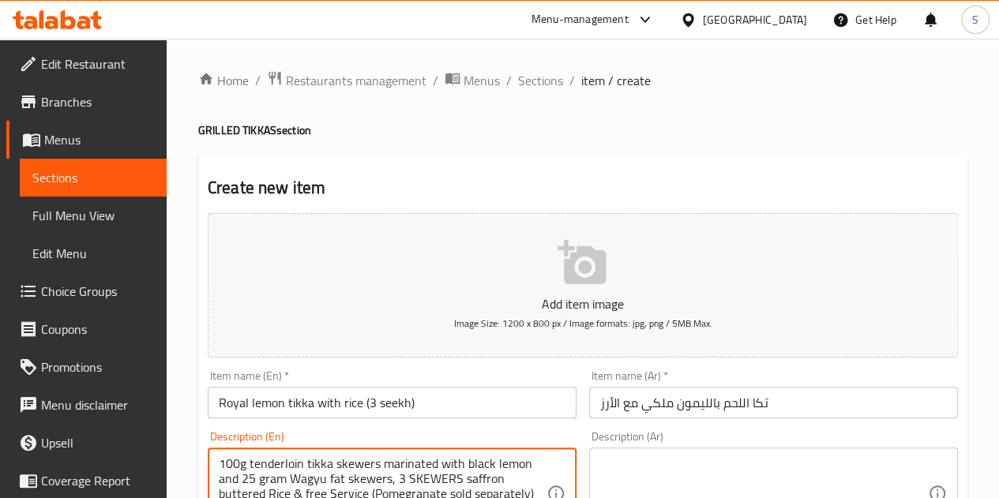
scroll to position [6, 0]
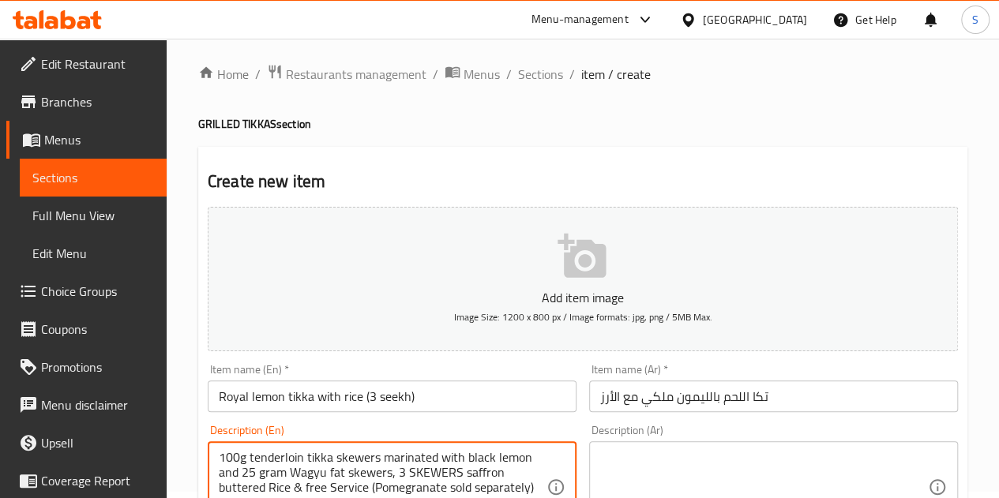
type textarea "100g tenderloin tikka skewers marinated with black lemon and 25 gram Wagyu fat …"
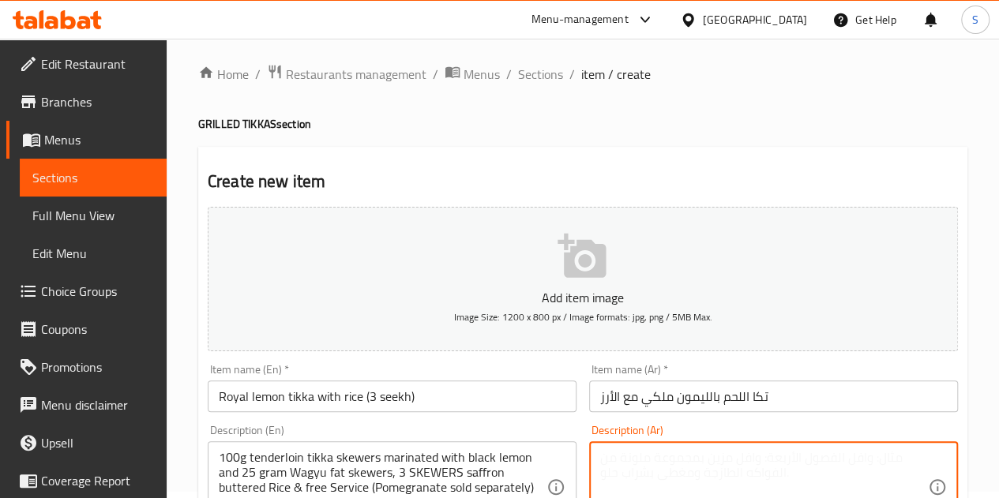
paste textarea "١٠٠ غرام من تندرلُوين تِكا المتبل بالليمون الأسود، مع ٢٥ غرام من أسياخ دهن الوا…"
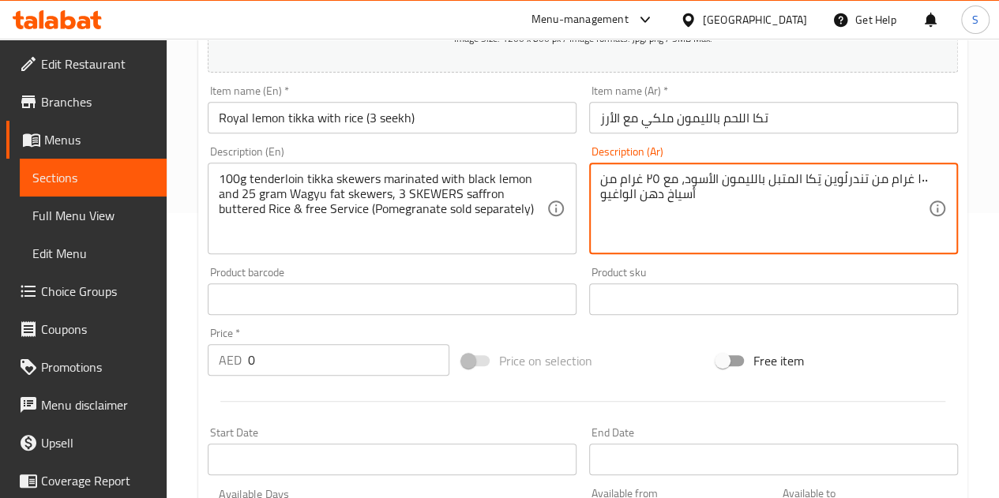
scroll to position [286, 0]
type textarea "١٠٠ غرام من تندرلُوين تِكا المتبل بالليمون الأسود، مع ٢٥ غرام من أسياخ دهن الوا…"
click at [351, 359] on input "0" at bounding box center [348, 359] width 201 height 32
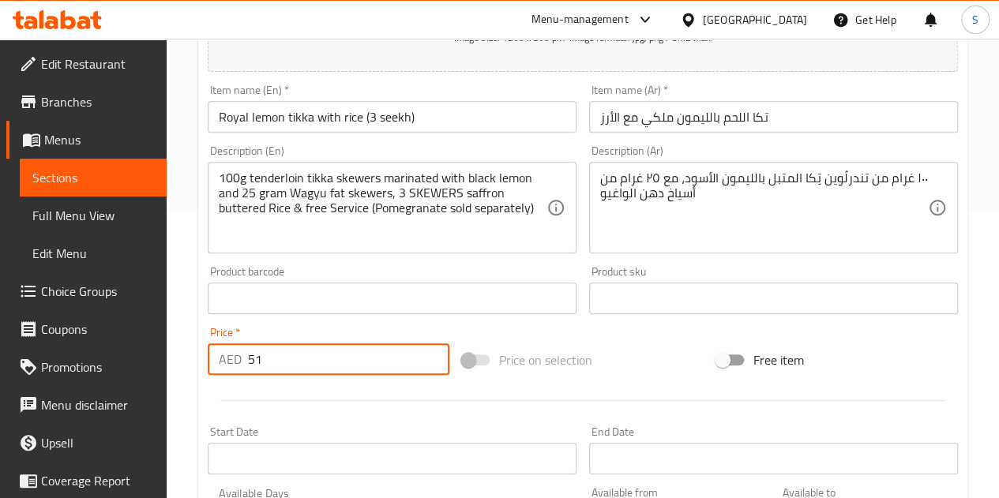
type input "51"
click at [640, 383] on div at bounding box center [582, 400] width 763 height 39
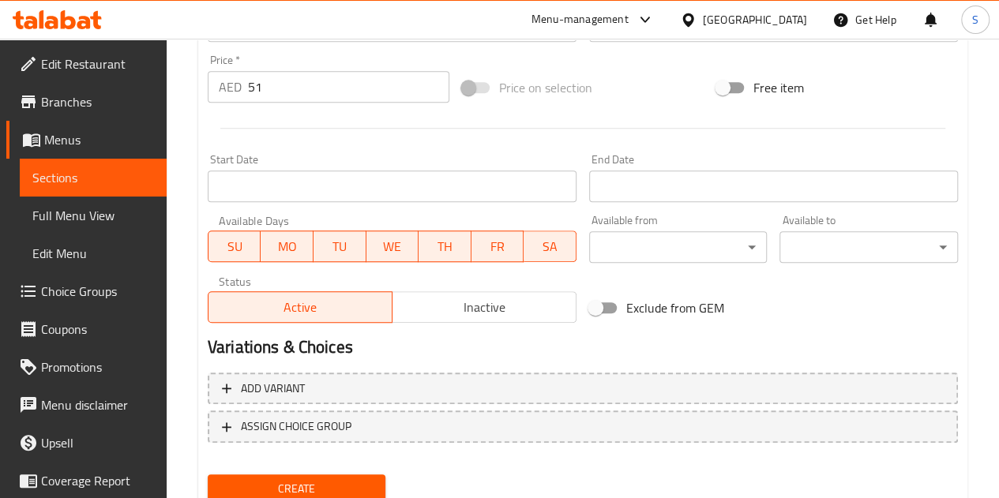
scroll to position [562, 0]
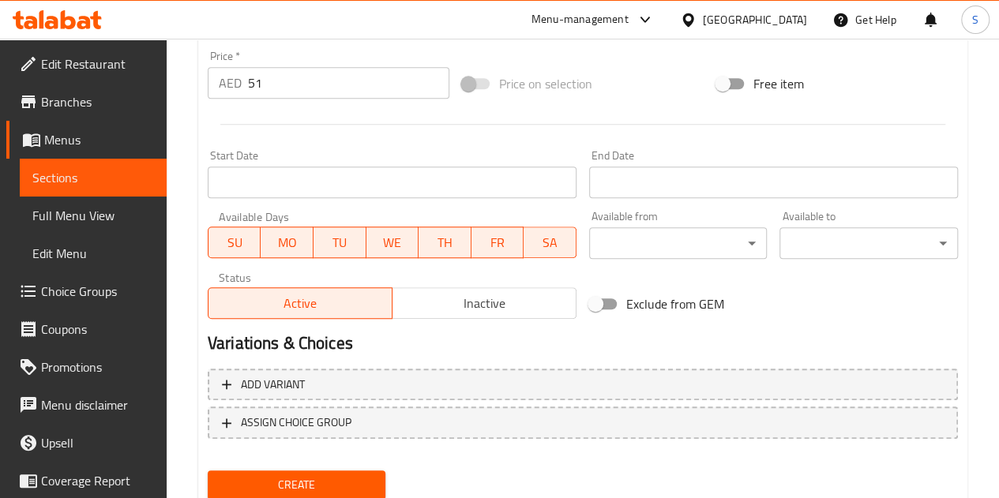
click at [343, 477] on span "Create" at bounding box center [296, 485] width 153 height 20
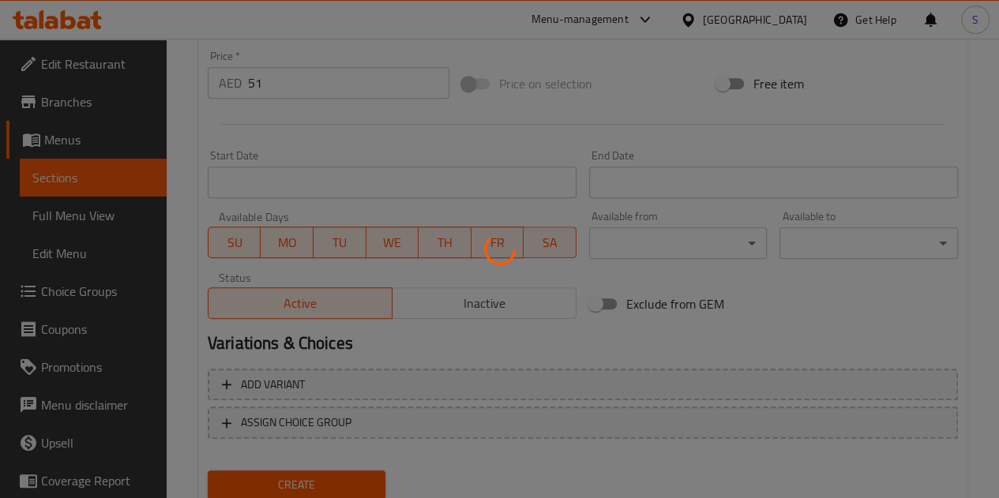
type input "0"
